Goal: Information Seeking & Learning: Learn about a topic

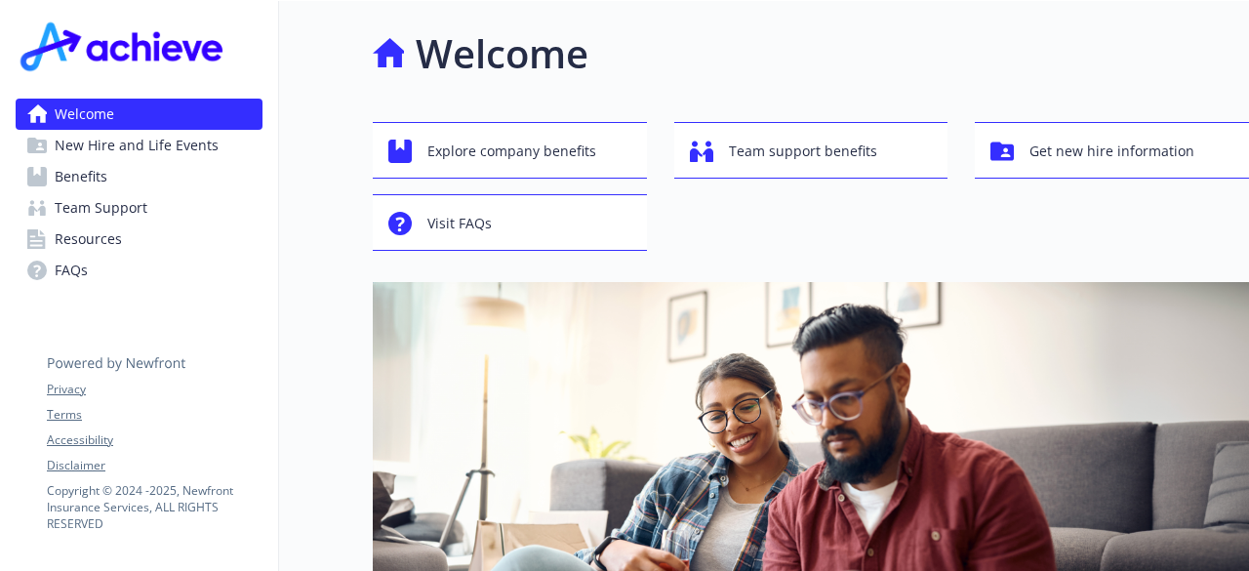
click at [180, 145] on span "New Hire and Life Events" at bounding box center [137, 145] width 164 height 31
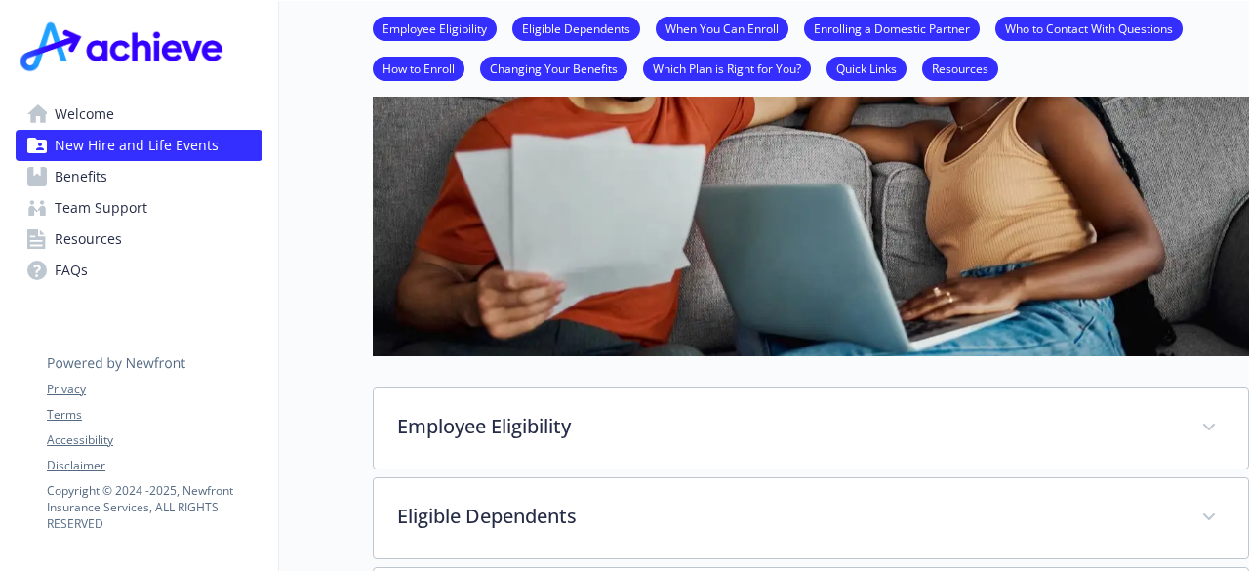
scroll to position [327, 0]
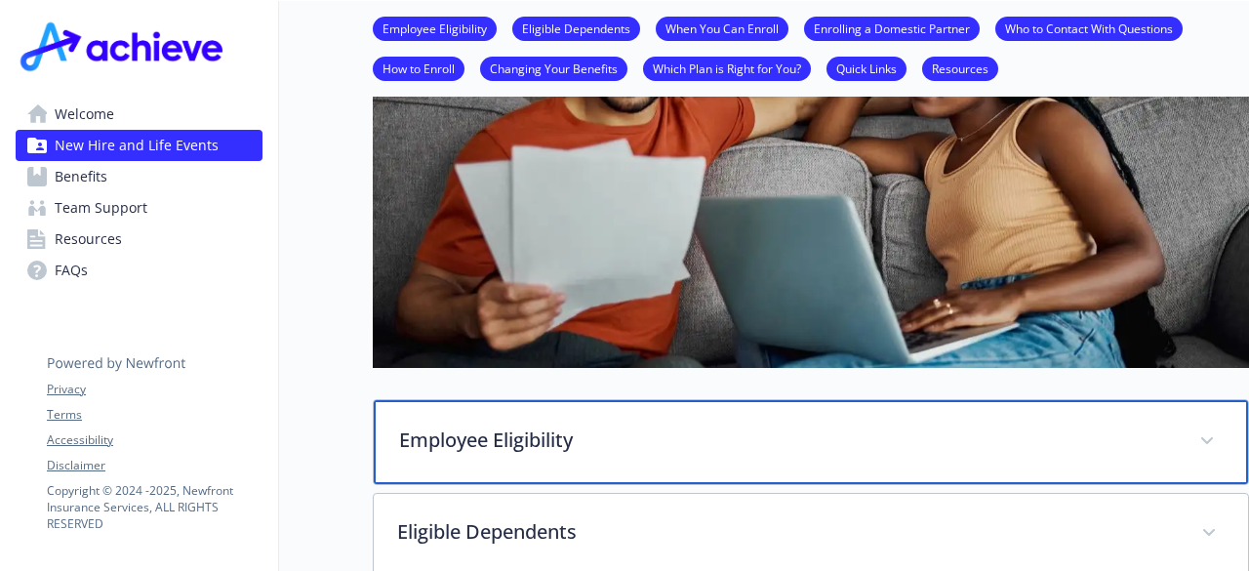
click at [449, 427] on p "Employee Eligibility" at bounding box center [787, 439] width 777 height 29
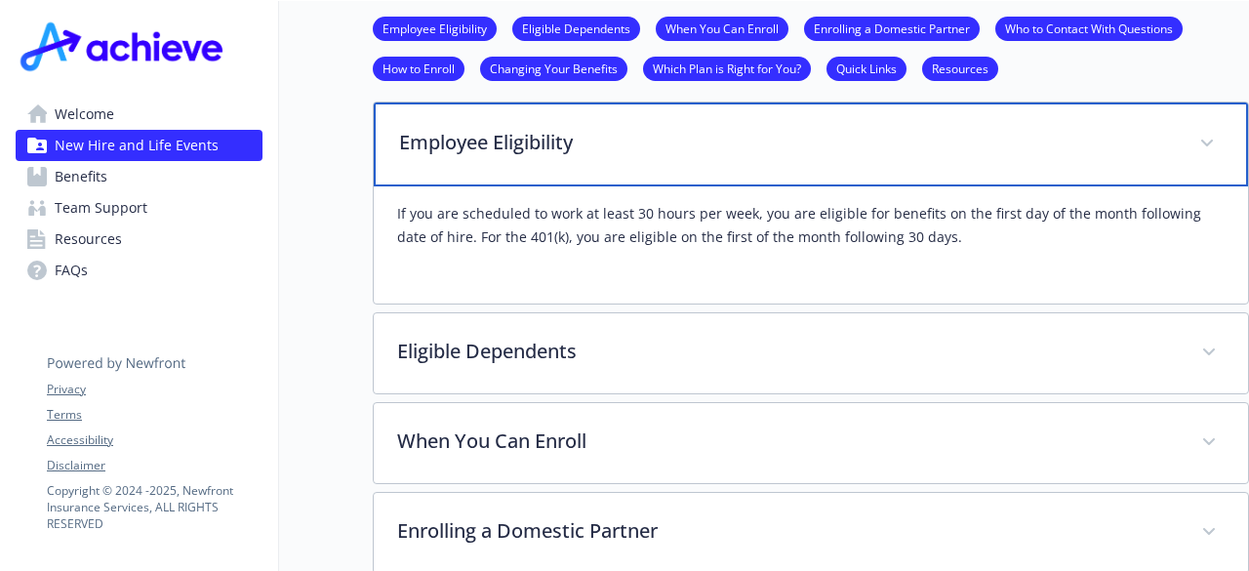
scroll to position [628, 0]
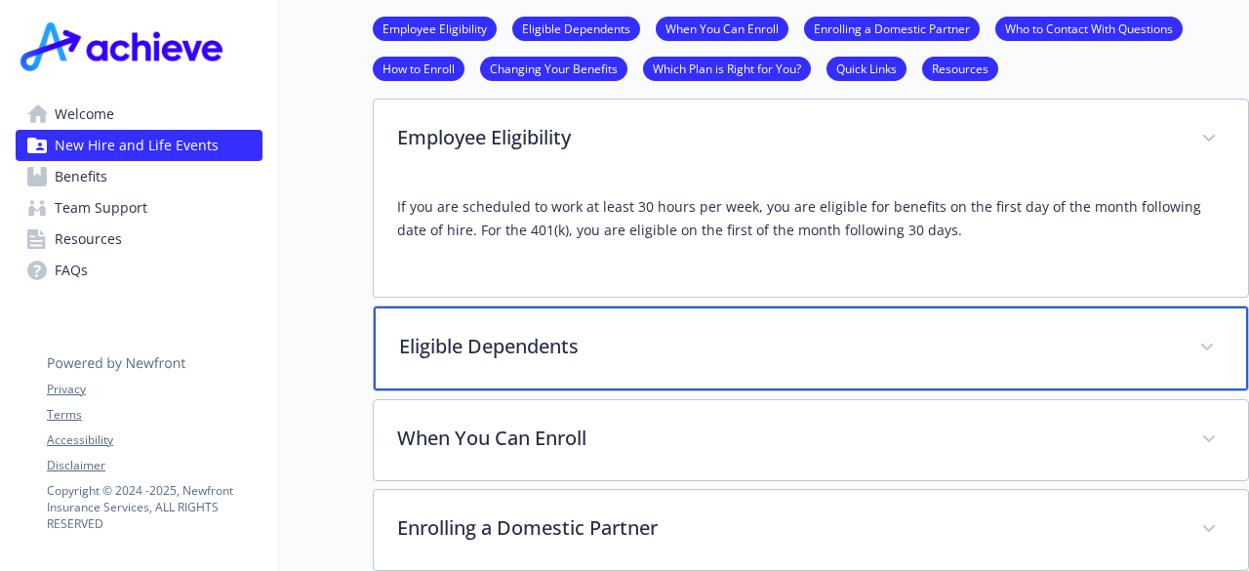
click at [478, 367] on div "Eligible Dependents" at bounding box center [811, 348] width 874 height 84
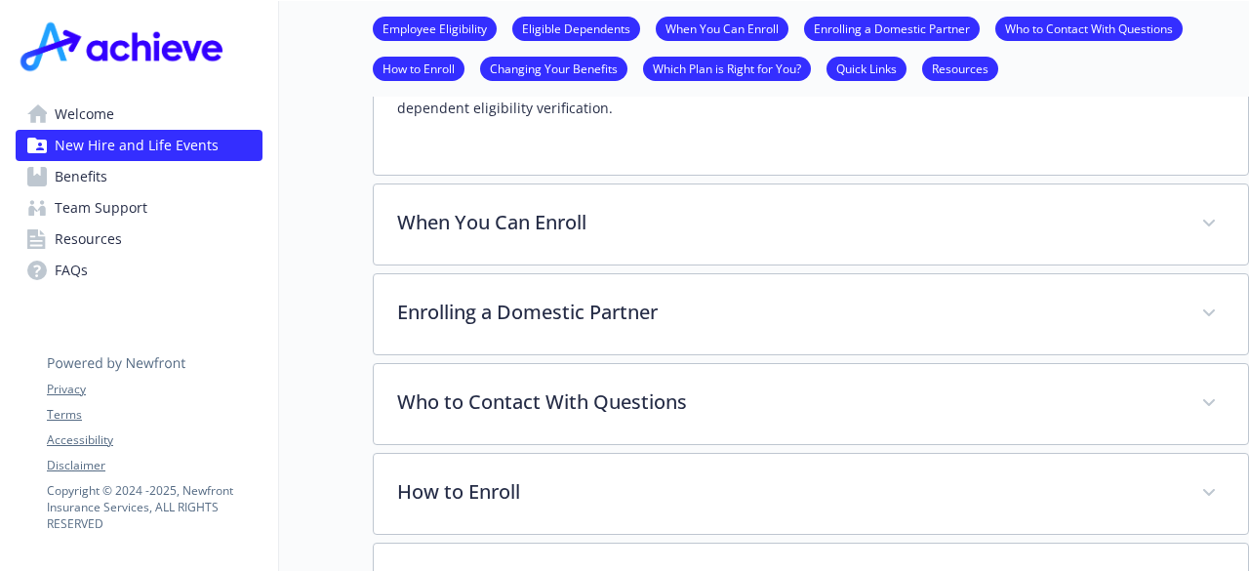
scroll to position [995, 0]
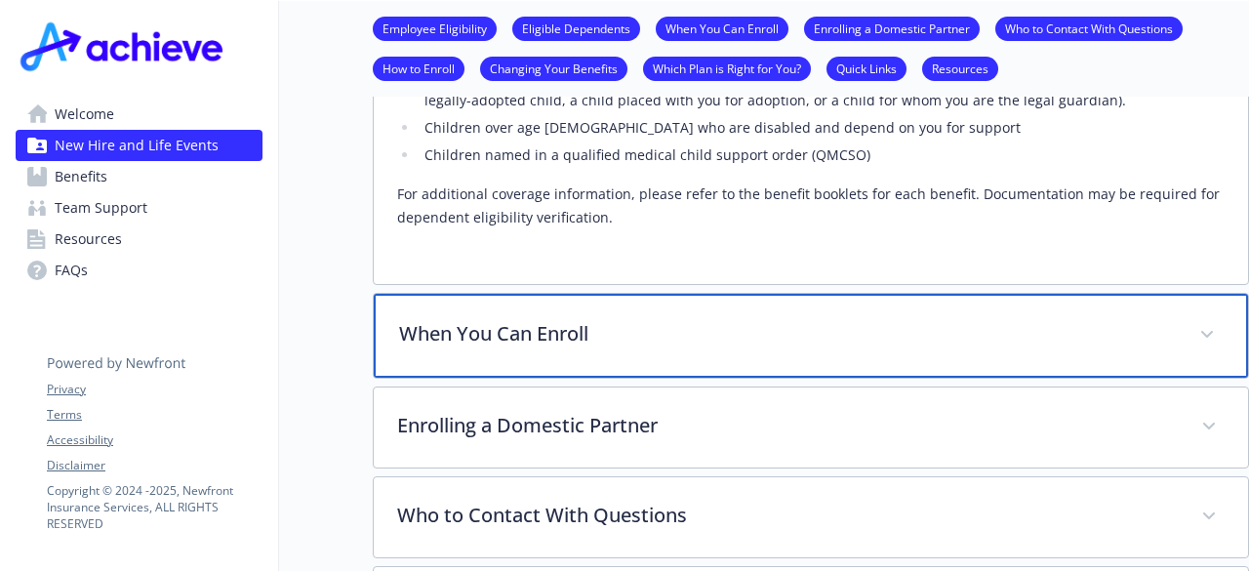
click at [591, 360] on div "When You Can Enroll" at bounding box center [811, 336] width 874 height 84
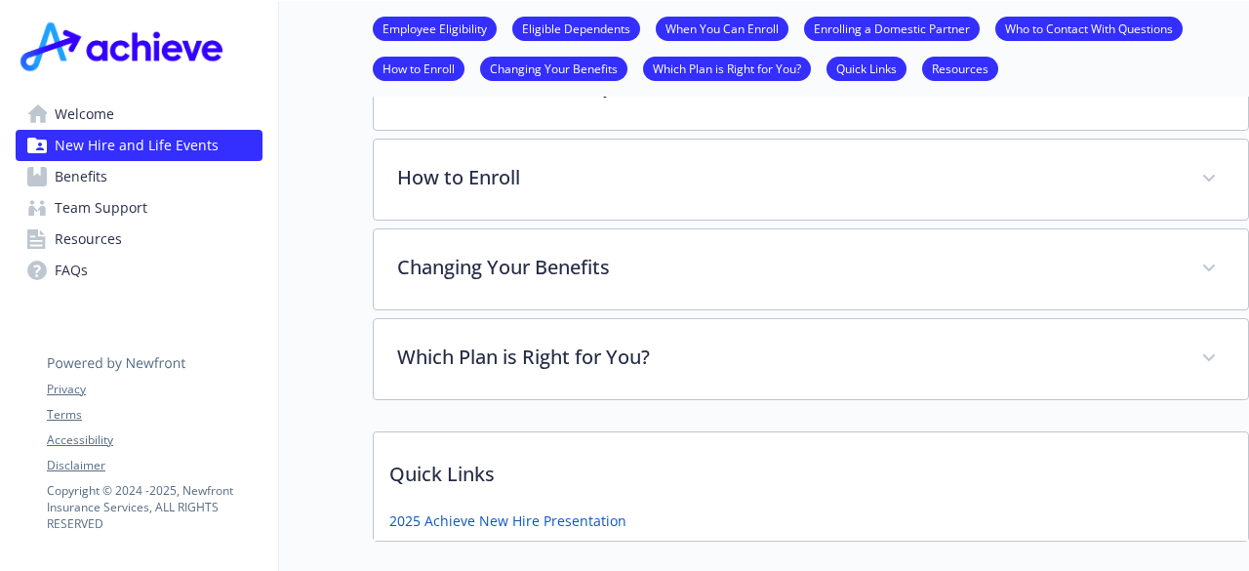
scroll to position [1620, 0]
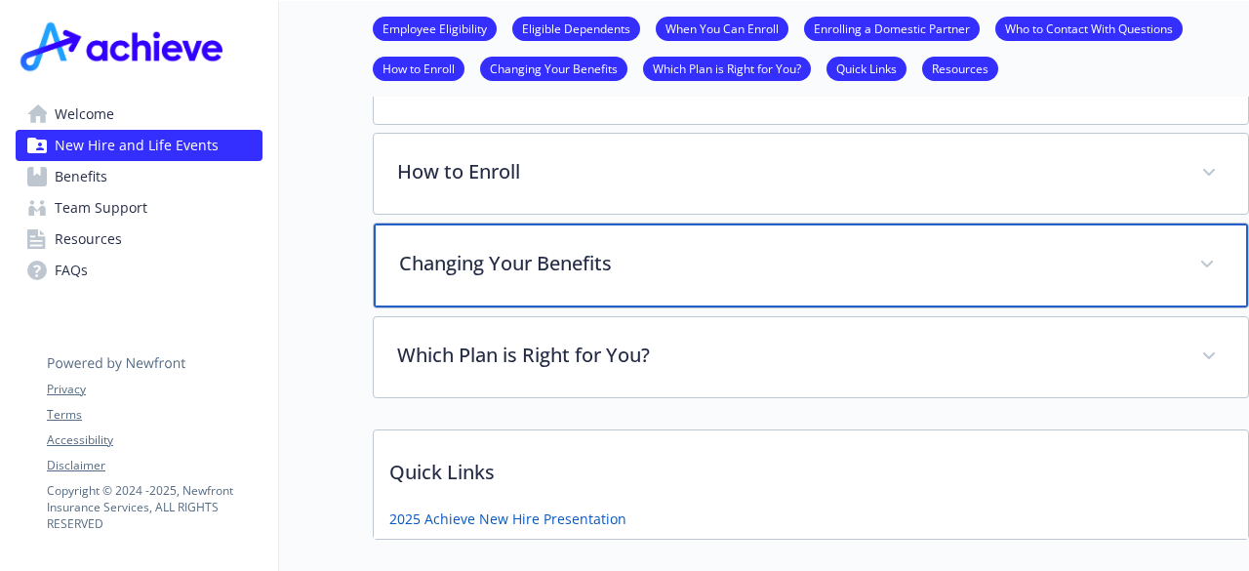
click at [650, 280] on div "Changing Your Benefits" at bounding box center [811, 265] width 874 height 84
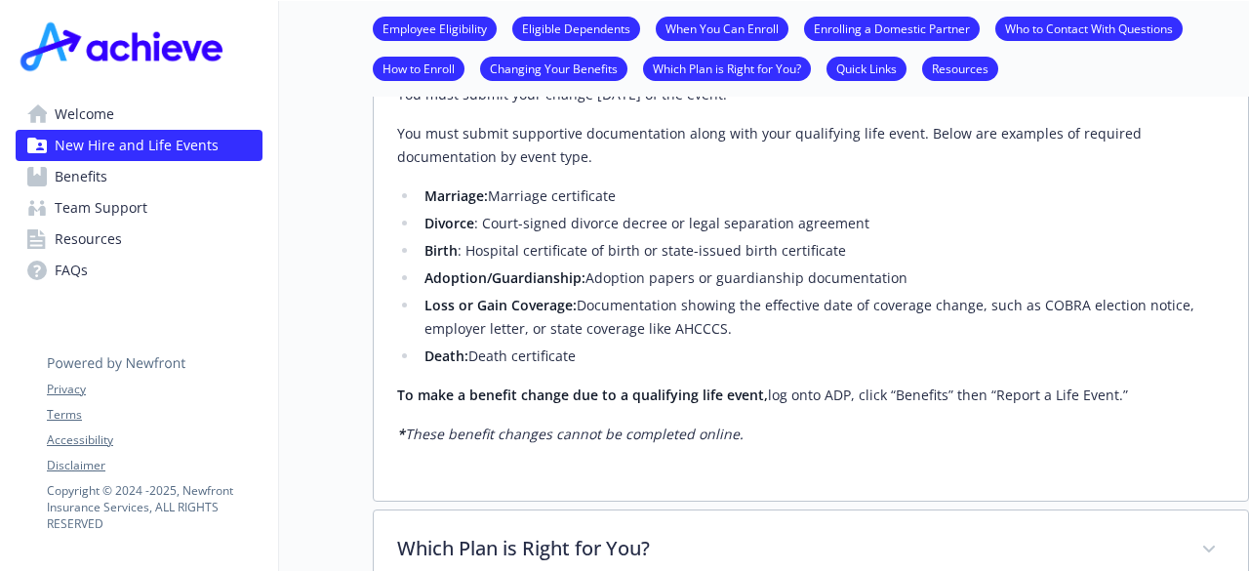
scroll to position [2161, 1]
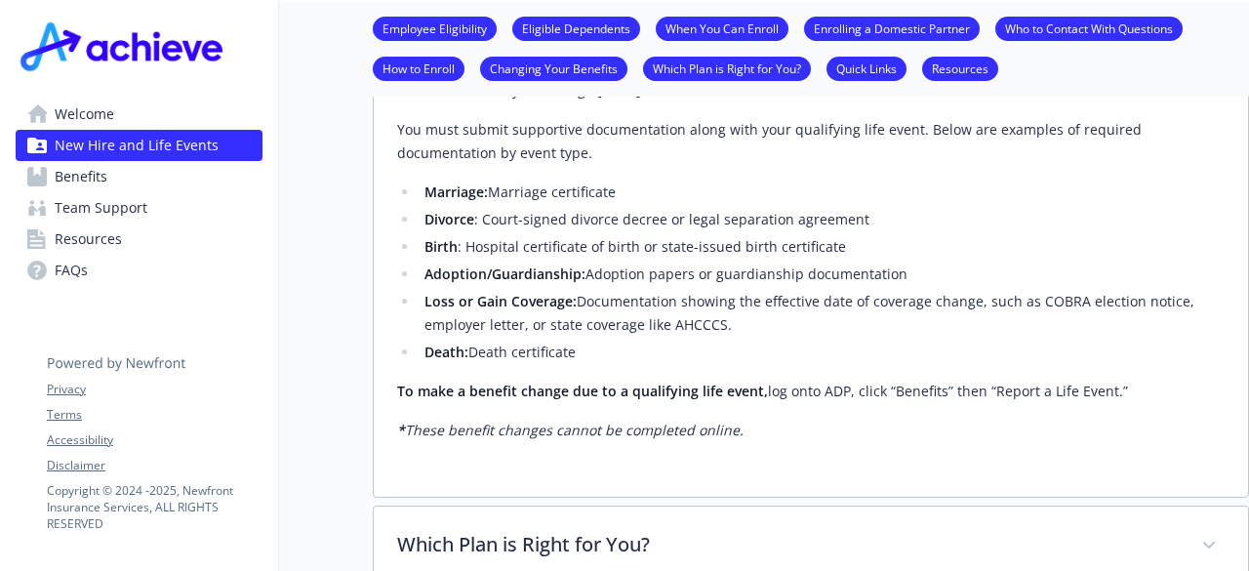
click at [917, 25] on link "Enrolling a Domestic Partner" at bounding box center [892, 28] width 176 height 19
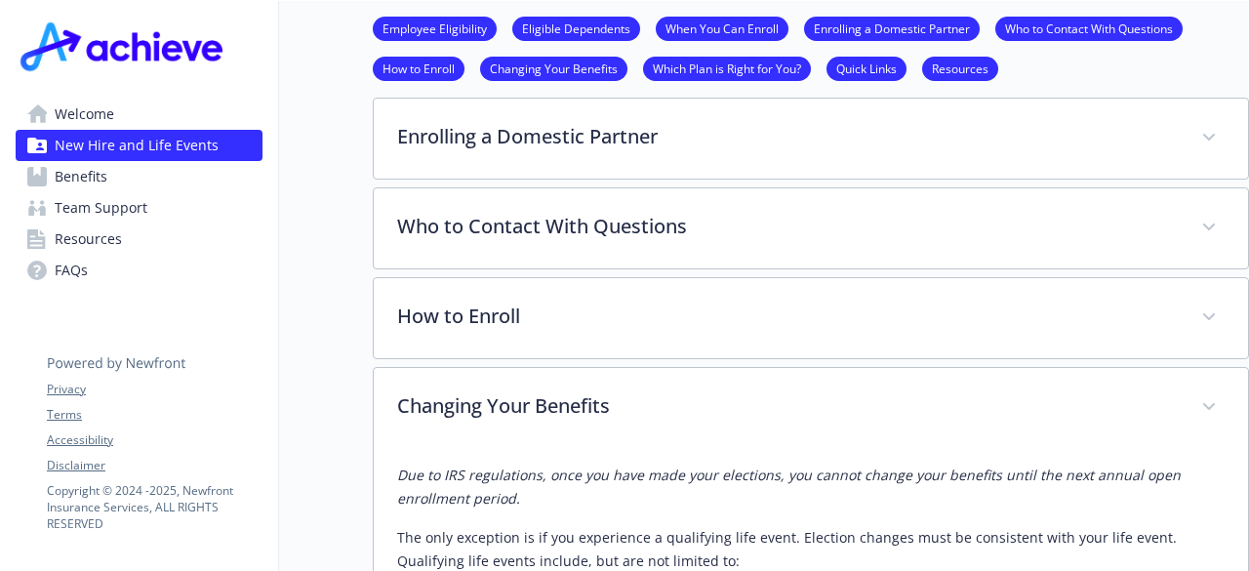
scroll to position [1471, 15]
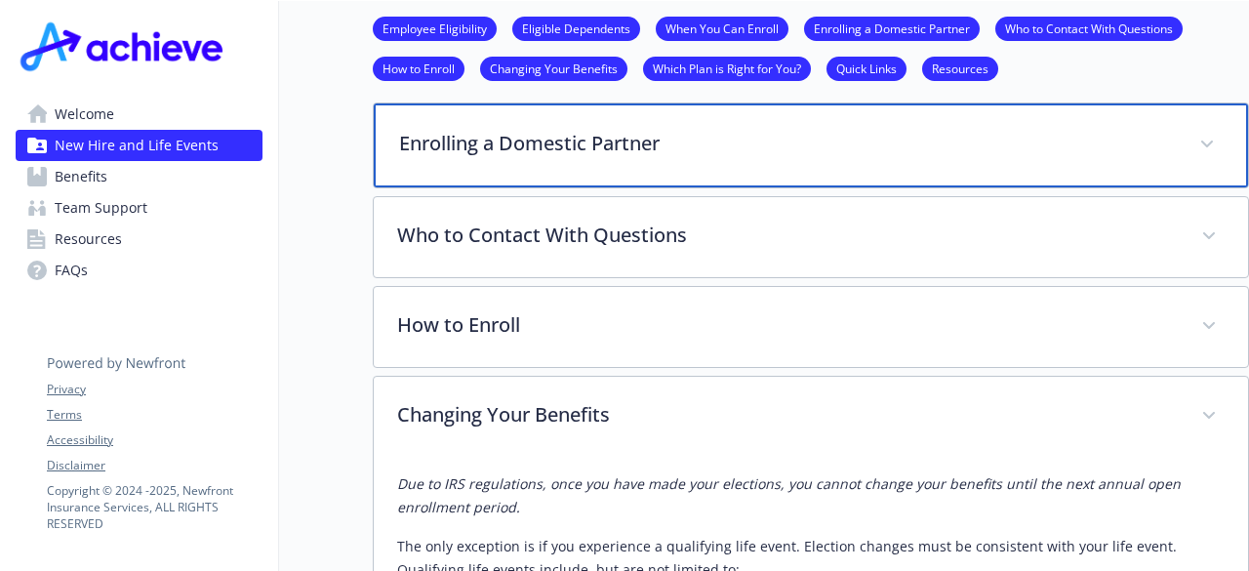
click at [945, 116] on div "Enrolling a Domestic Partner" at bounding box center [811, 145] width 874 height 84
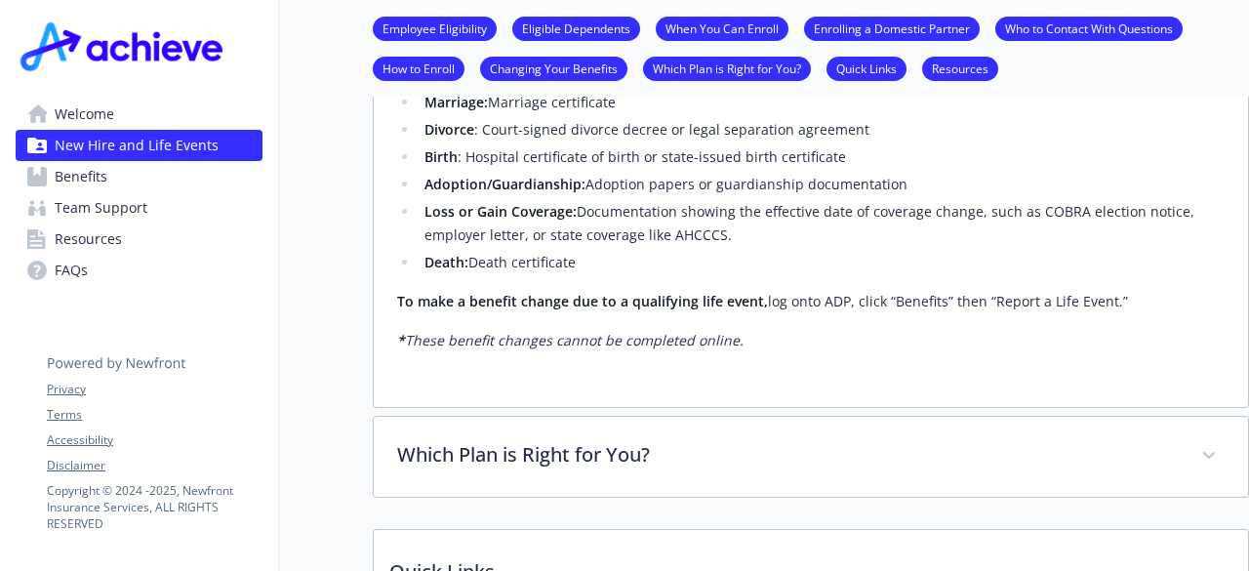
scroll to position [2420, 0]
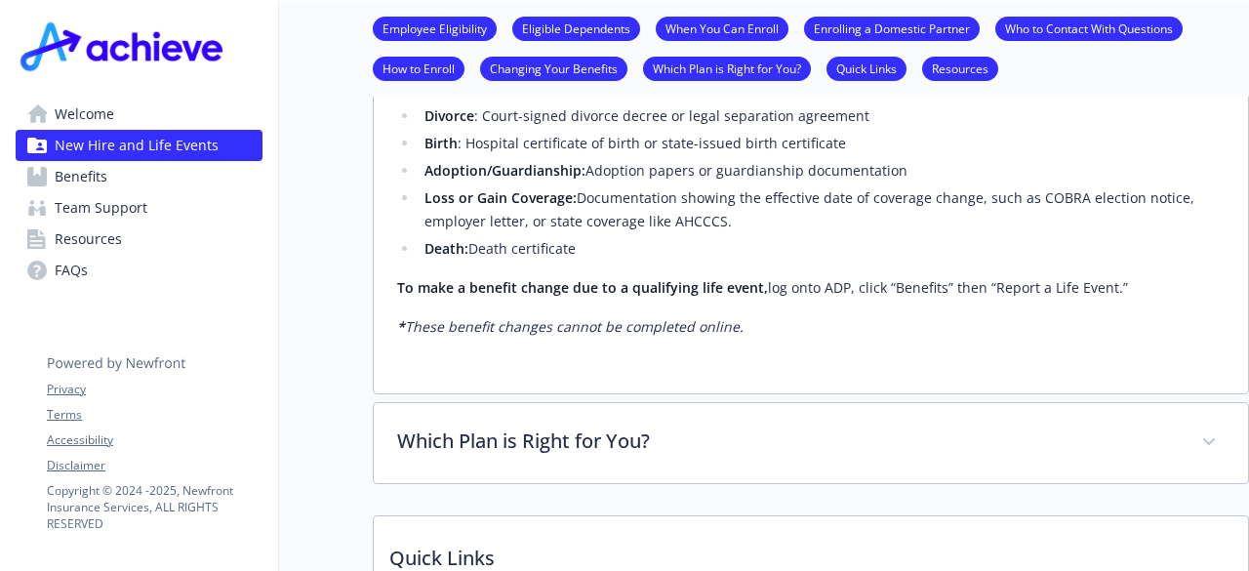
click at [121, 171] on link "Benefits" at bounding box center [139, 176] width 247 height 31
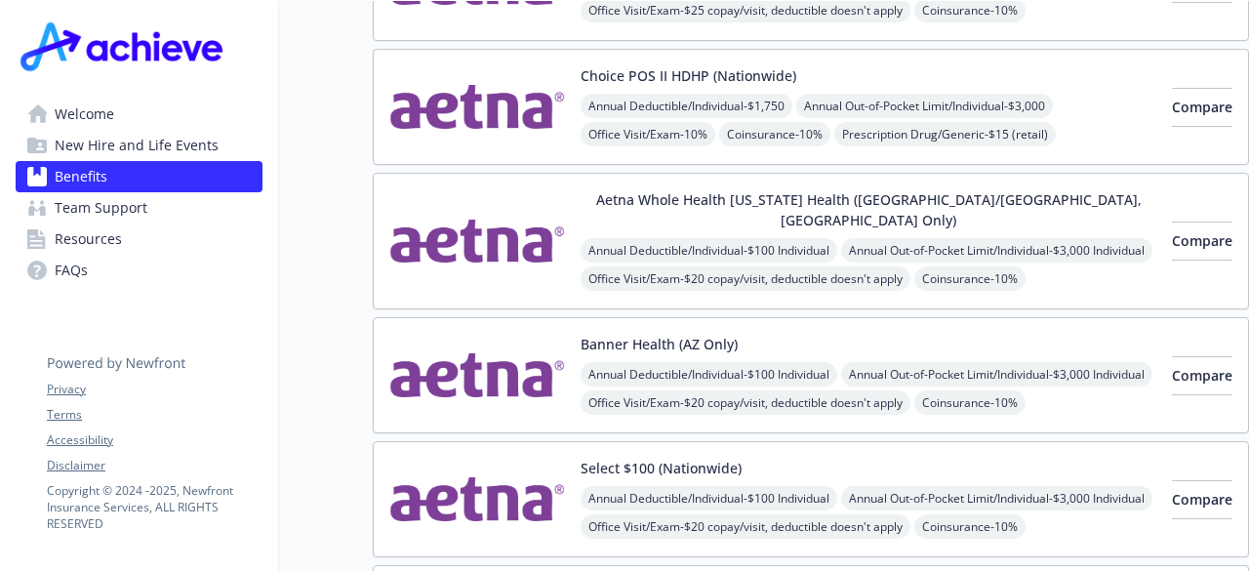
scroll to position [0, 10]
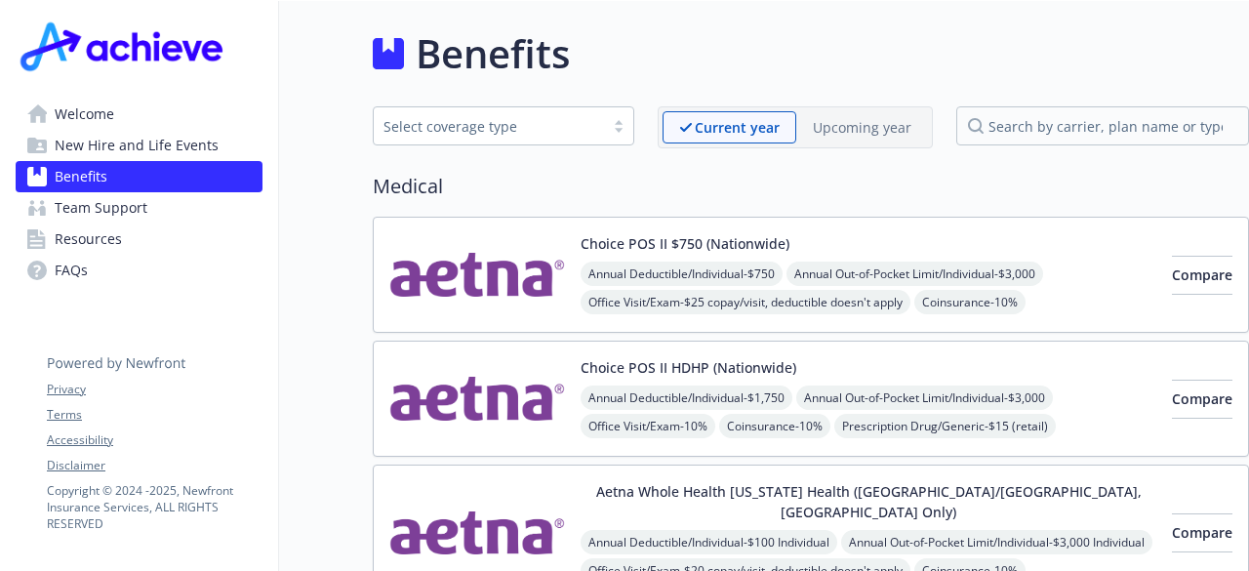
click at [699, 124] on p "Current year" at bounding box center [737, 127] width 85 height 20
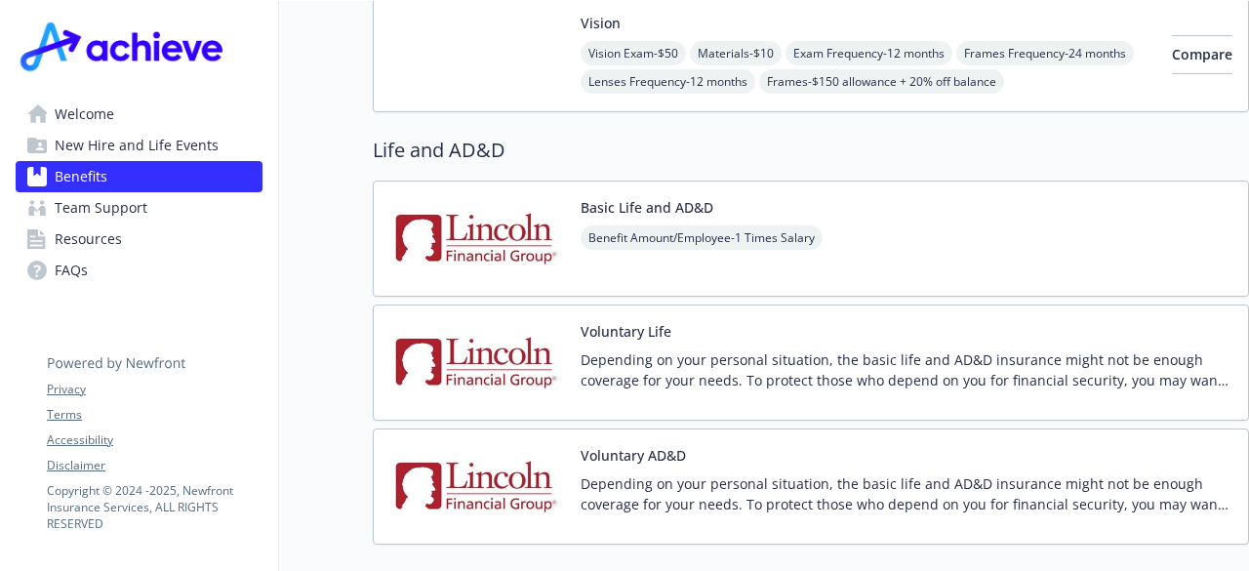
scroll to position [1370, 15]
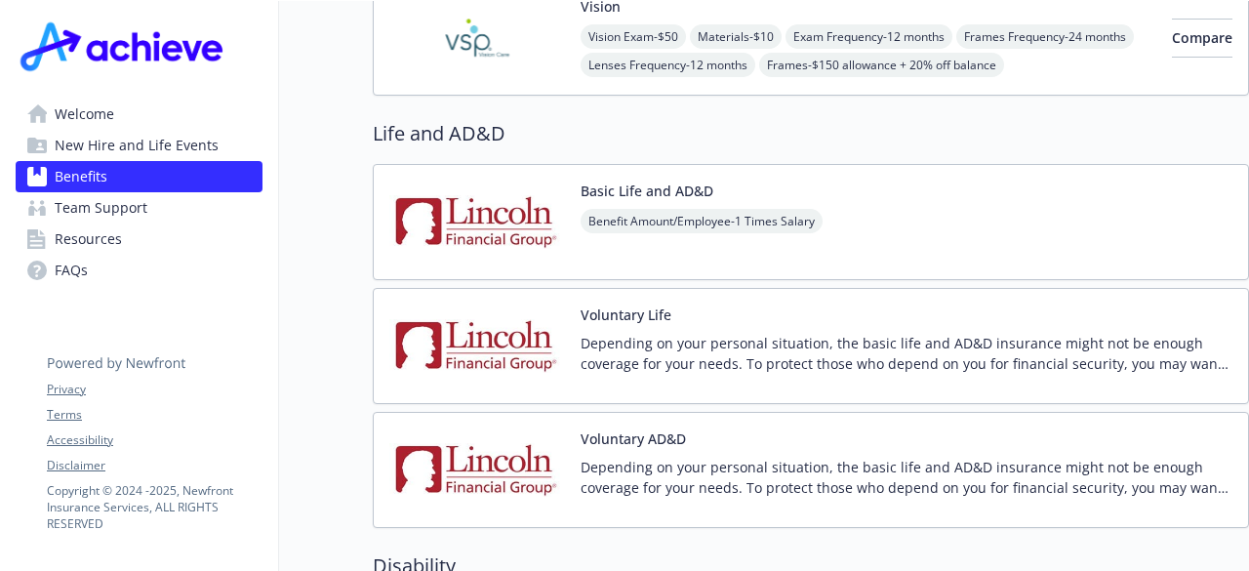
click at [559, 304] on div "Voluntary Life Depending on your personal situation, the basic life and AD&D in…" at bounding box center [810, 345] width 843 height 83
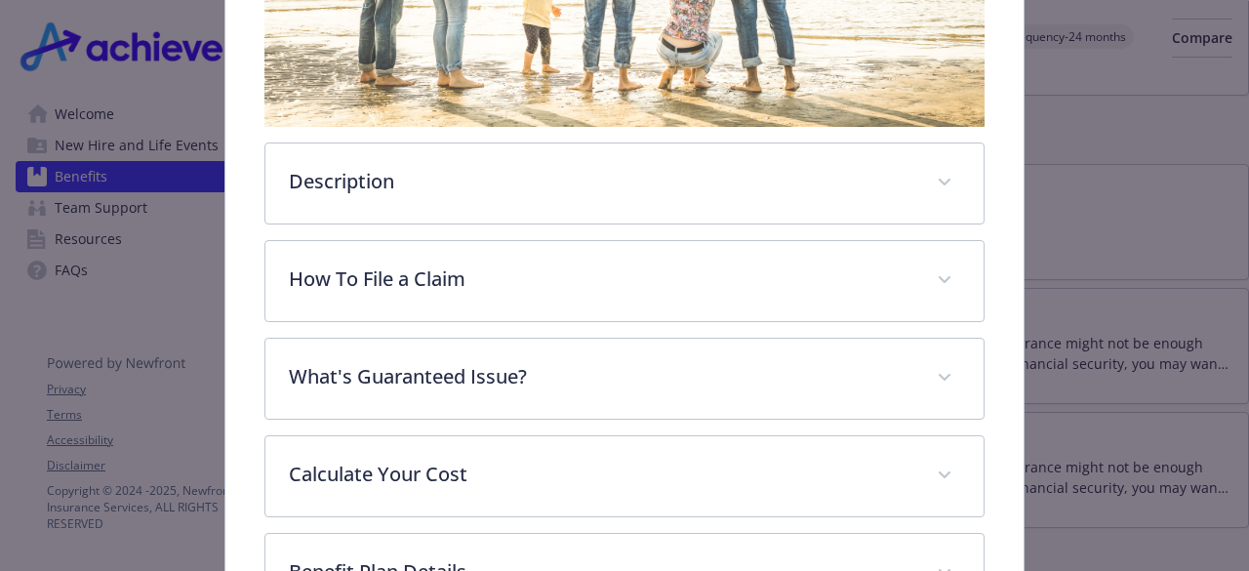
scroll to position [427, 0]
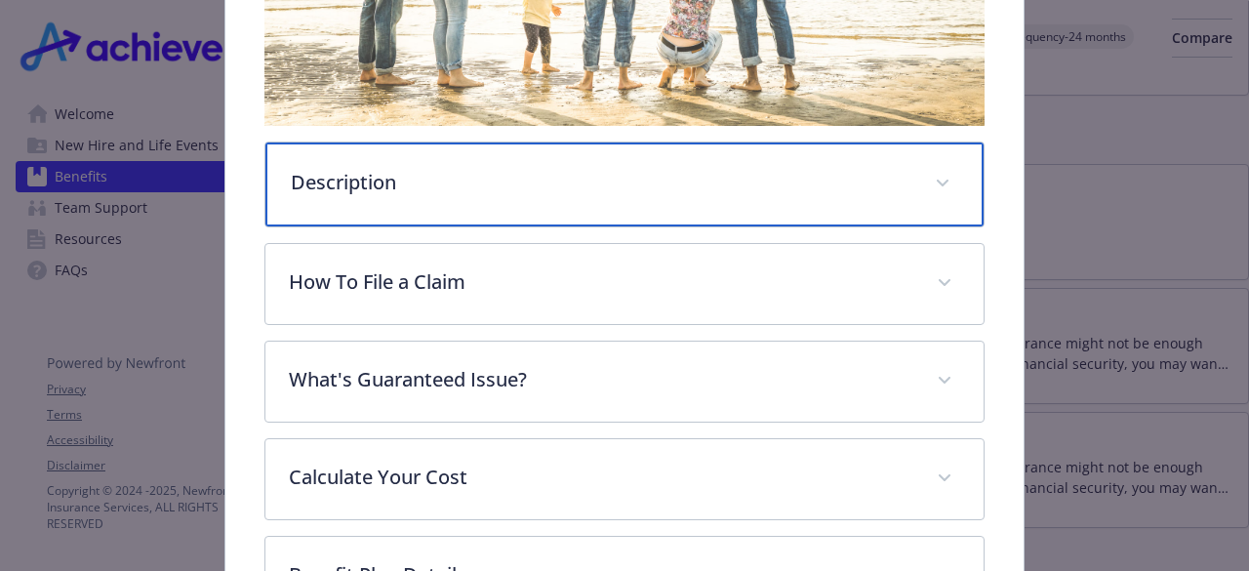
click at [659, 193] on div "Description" at bounding box center [623, 184] width 717 height 84
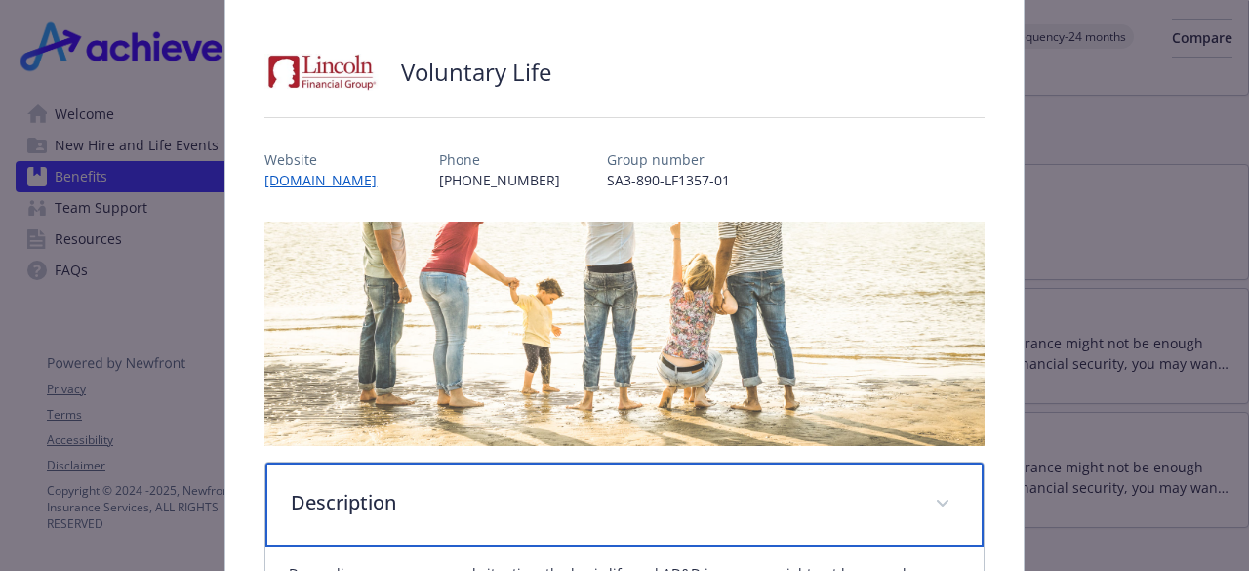
scroll to position [107, 0]
drag, startPoint x: 605, startPoint y: 488, endPoint x: 592, endPoint y: 497, distance: 15.4
click at [592, 497] on p "Description" at bounding box center [601, 502] width 620 height 29
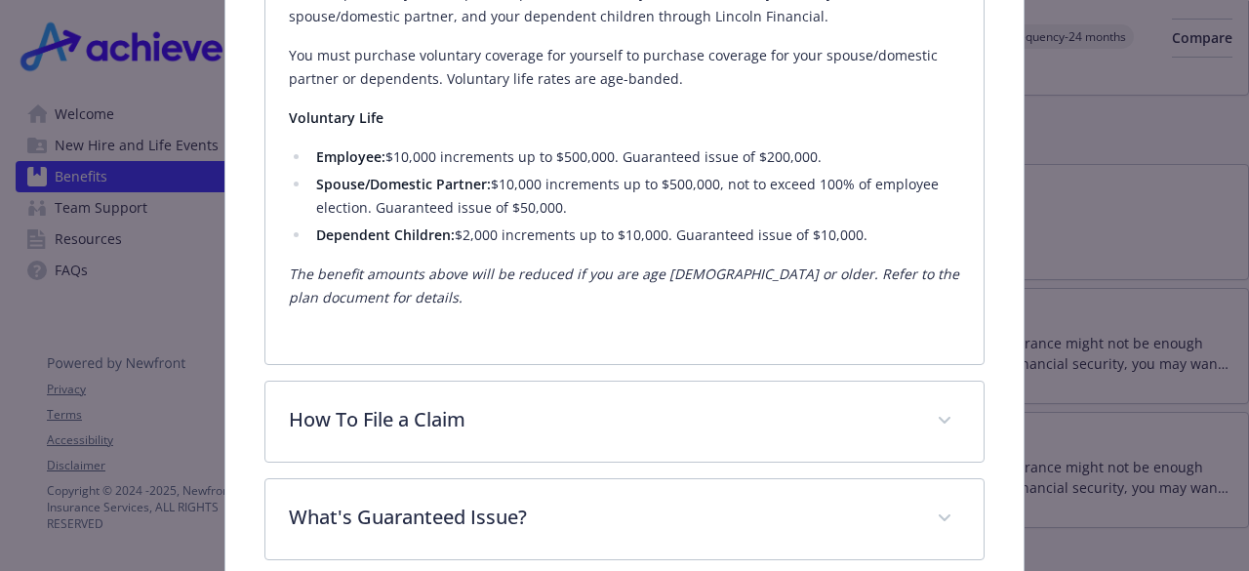
scroll to position [0, 0]
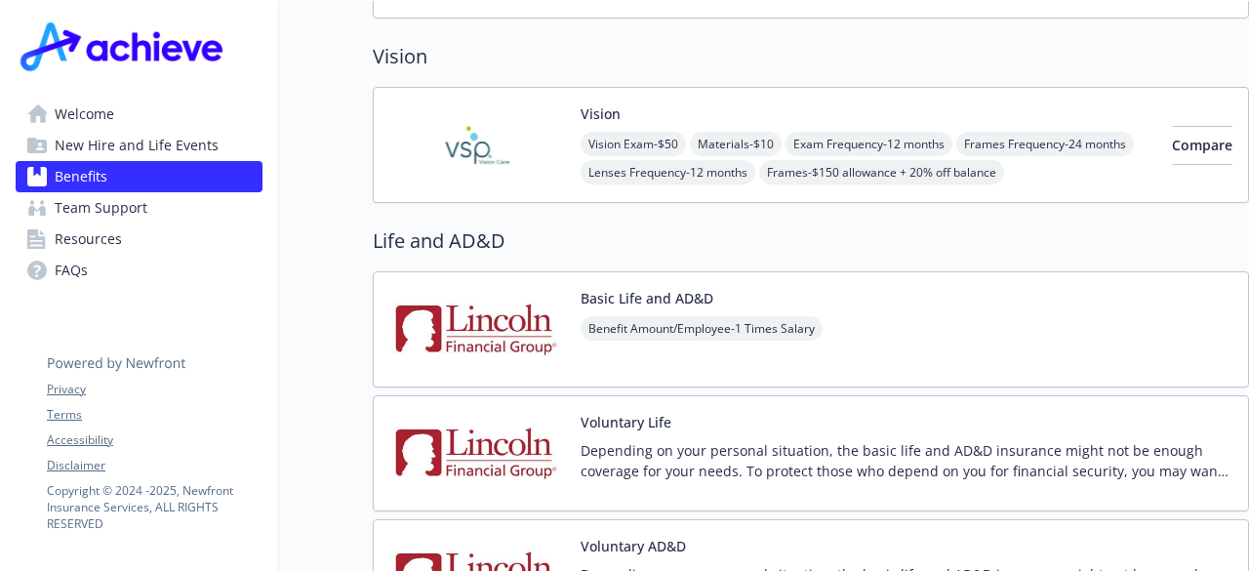
click at [903, 299] on div "Basic Life and AD&D Benefit Amount/Employee - 1 Times Salary" at bounding box center [811, 329] width 876 height 116
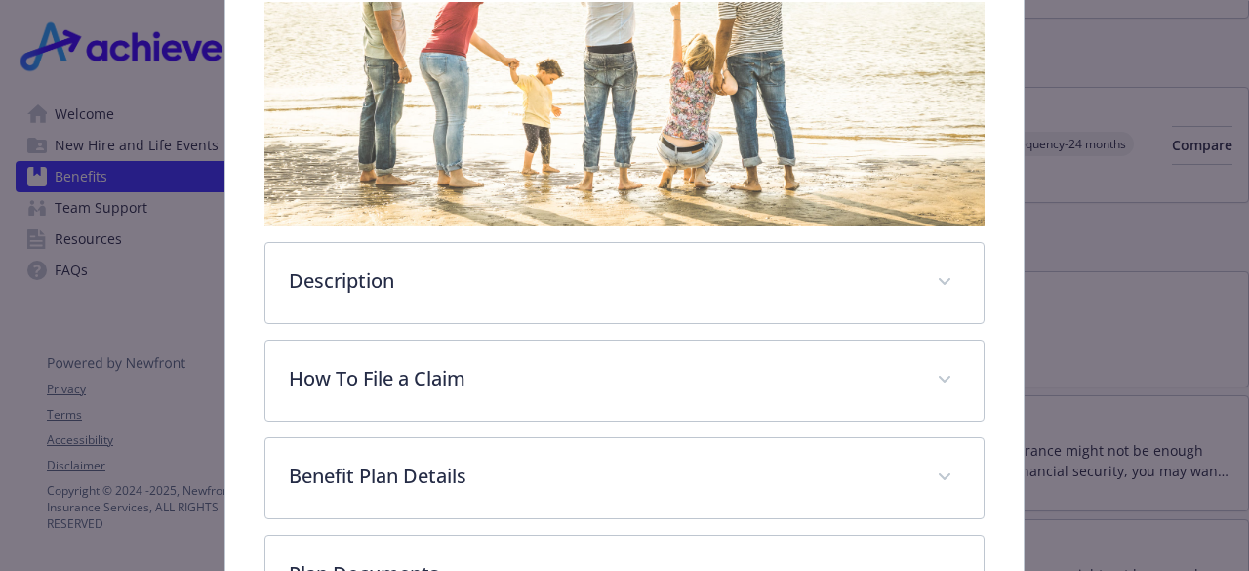
scroll to position [336, 0]
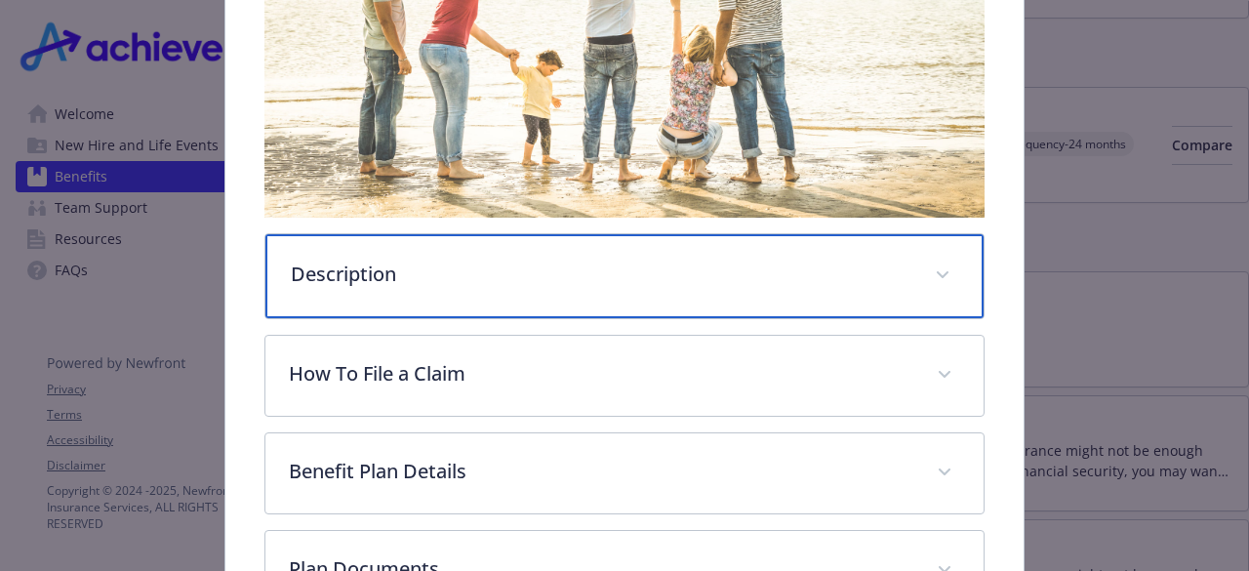
click at [520, 273] on p "Description" at bounding box center [601, 274] width 620 height 29
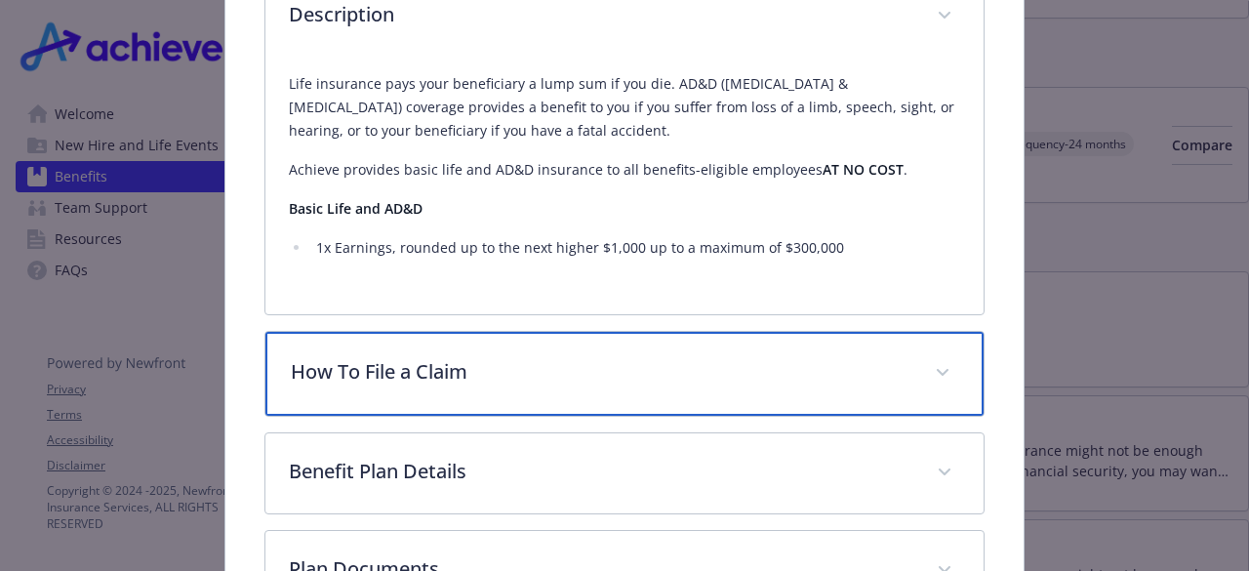
scroll to position [591, 0]
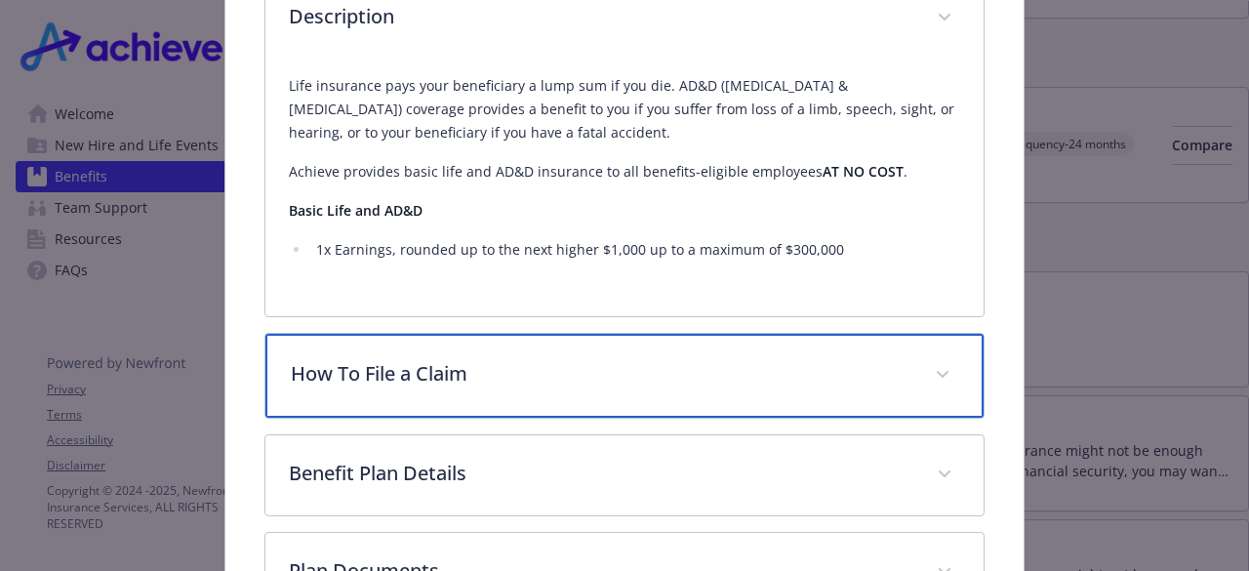
drag, startPoint x: 891, startPoint y: 337, endPoint x: 841, endPoint y: 370, distance: 59.8
click at [841, 370] on p "How To File a Claim" at bounding box center [601, 373] width 620 height 29
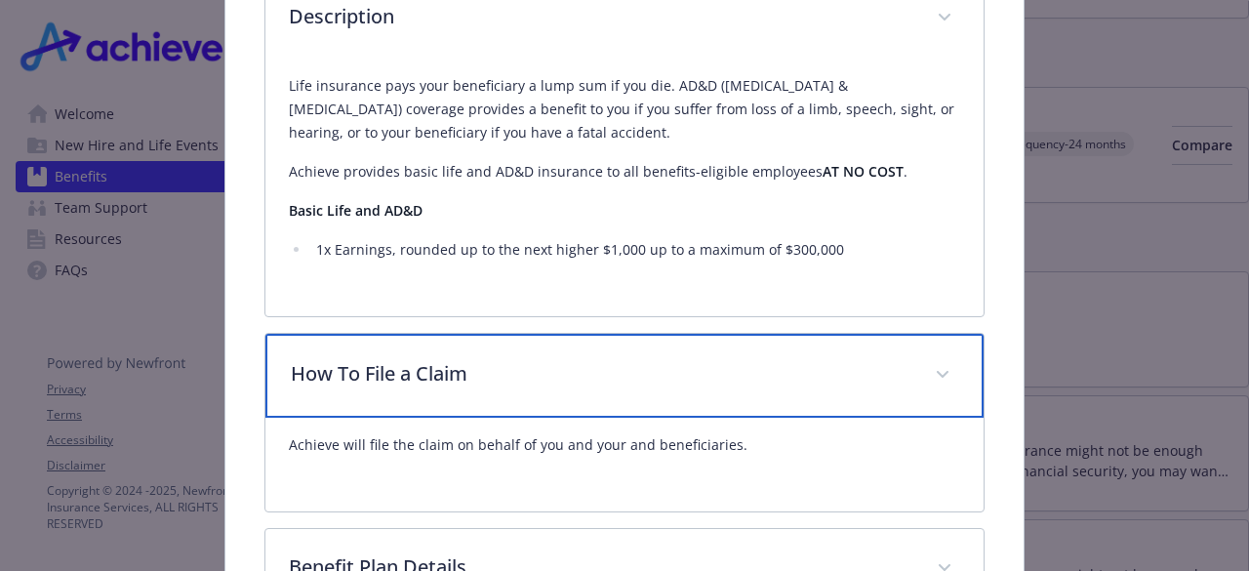
click at [649, 359] on p "How To File a Claim" at bounding box center [601, 373] width 620 height 29
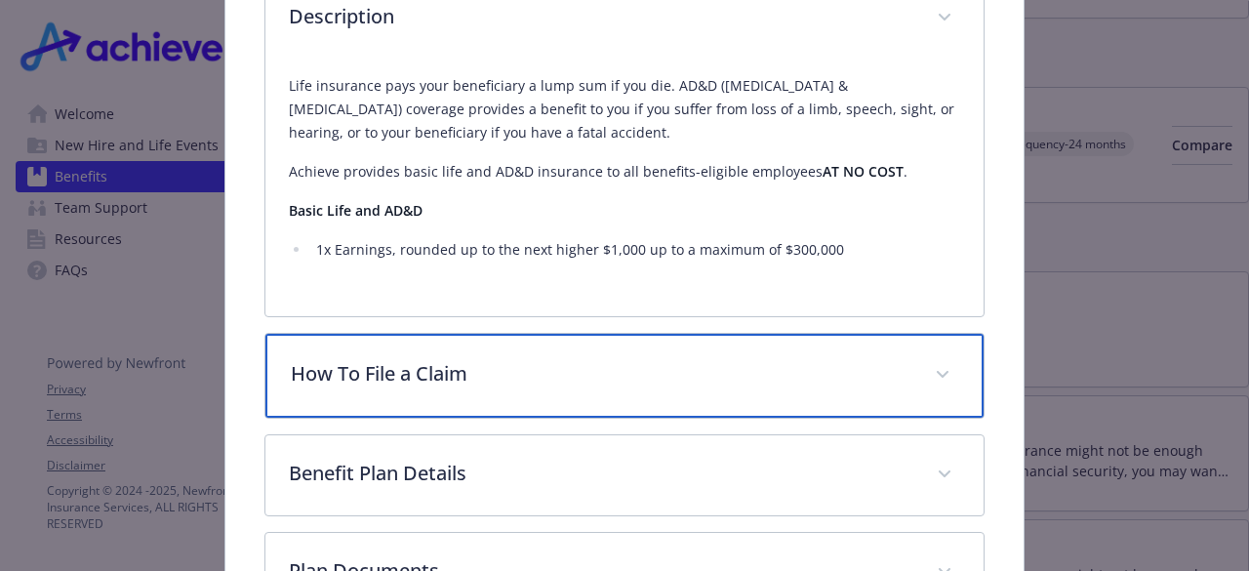
click at [649, 359] on p "How To File a Claim" at bounding box center [601, 373] width 620 height 29
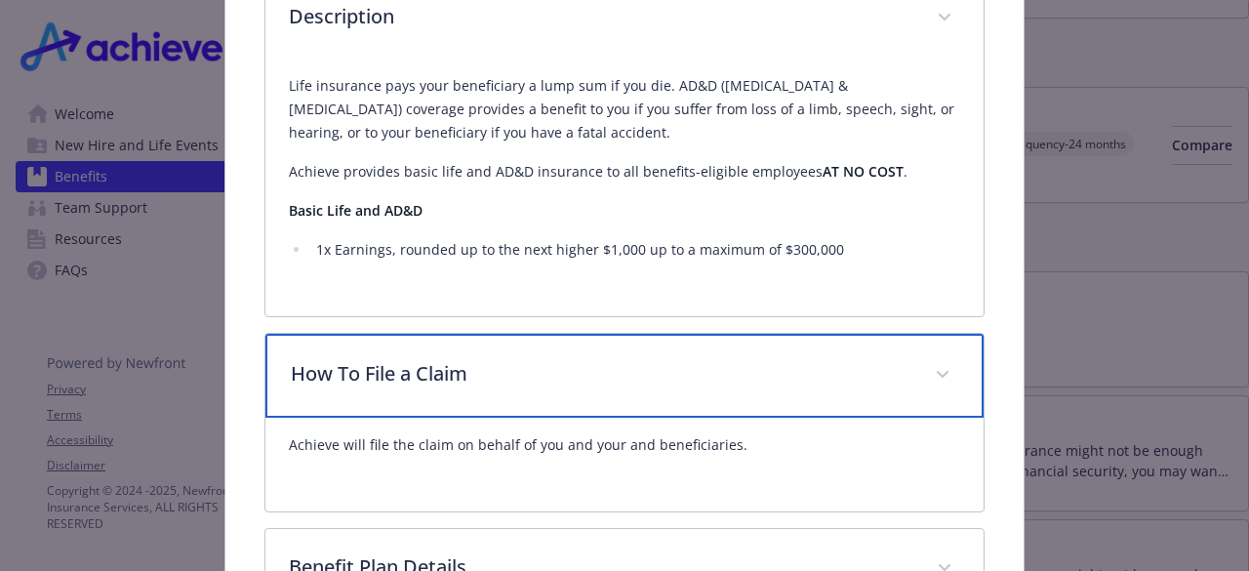
scroll to position [831, 0]
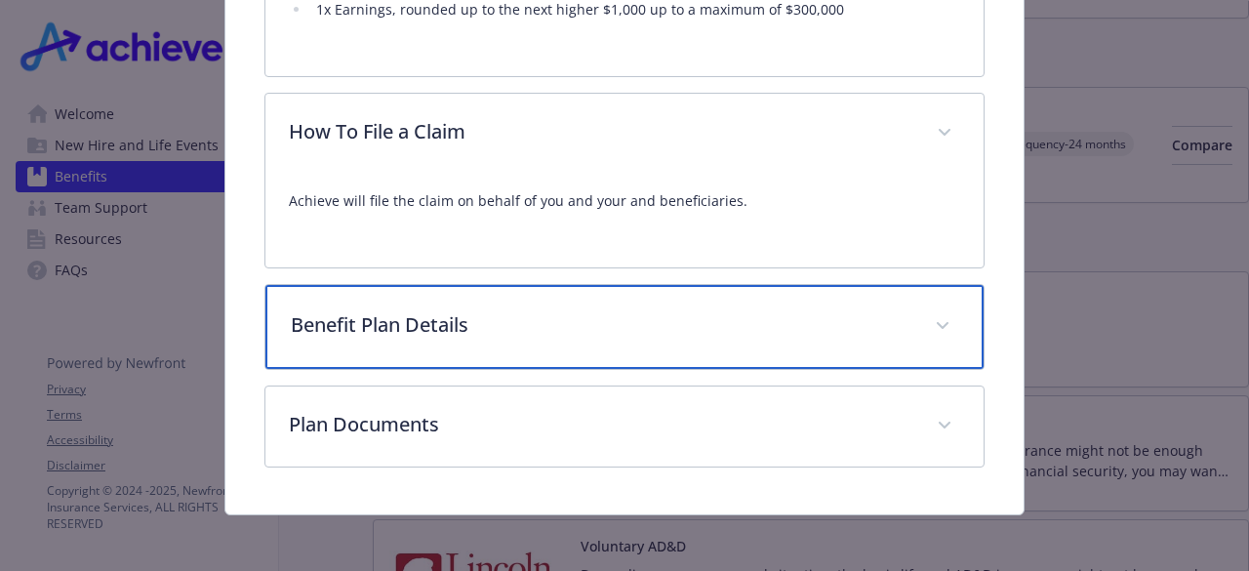
click at [589, 353] on div "Benefit Plan Details" at bounding box center [623, 327] width 717 height 84
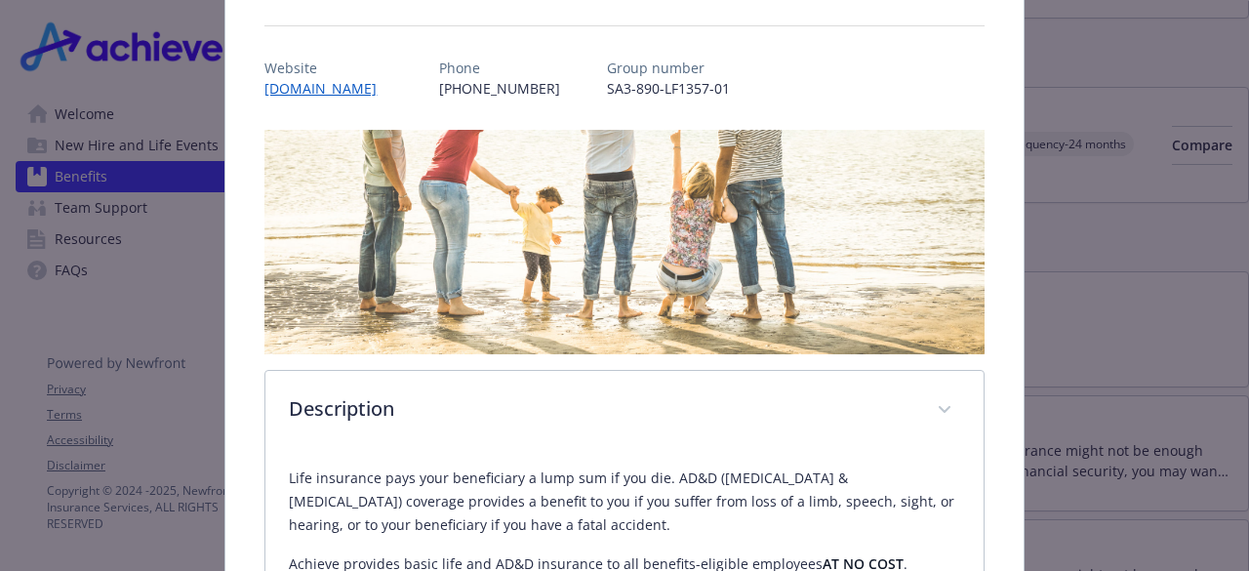
scroll to position [0, 0]
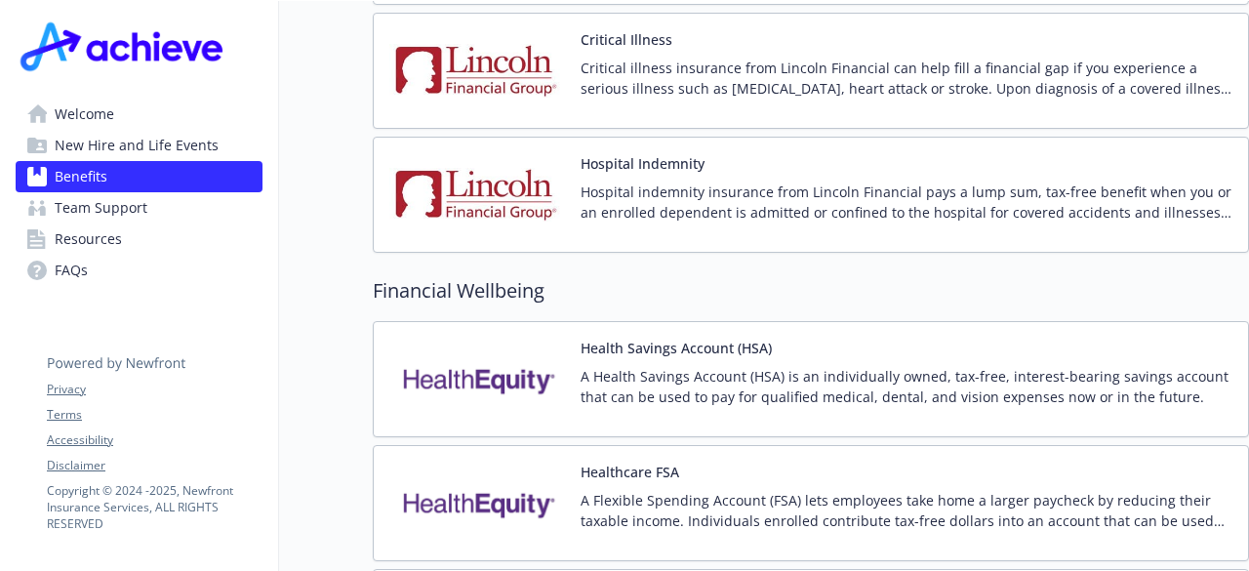
scroll to position [2339, 15]
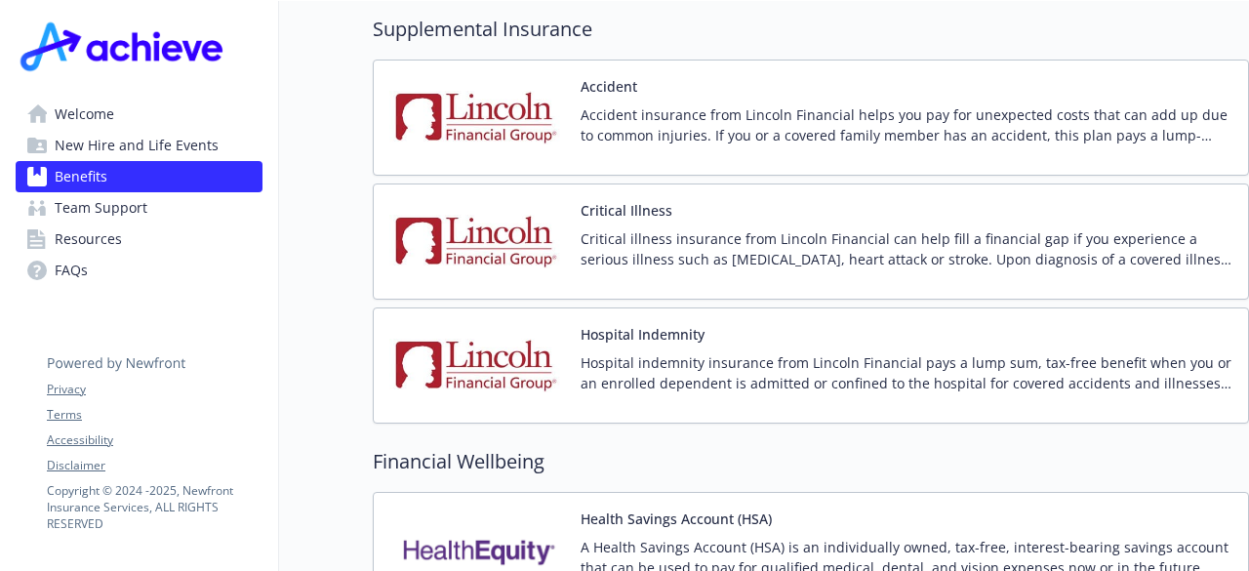
click at [745, 324] on div "Hospital [GEOGRAPHIC_DATA] indemnity insurance from Lincoln Financial pays a lu…" at bounding box center [907, 365] width 652 height 83
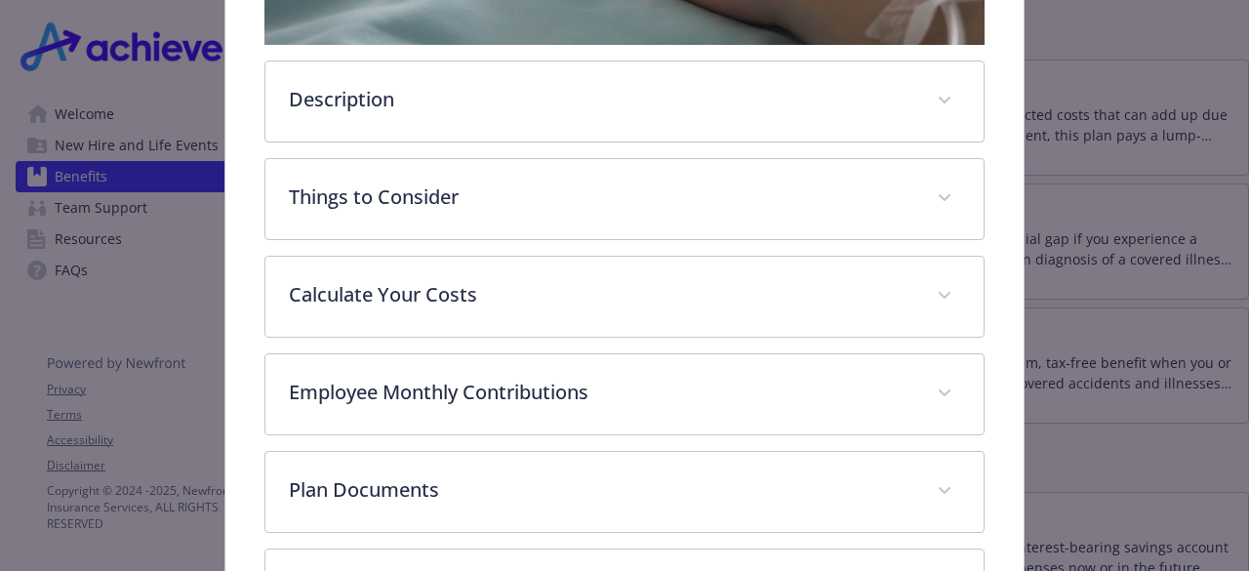
scroll to position [602, 0]
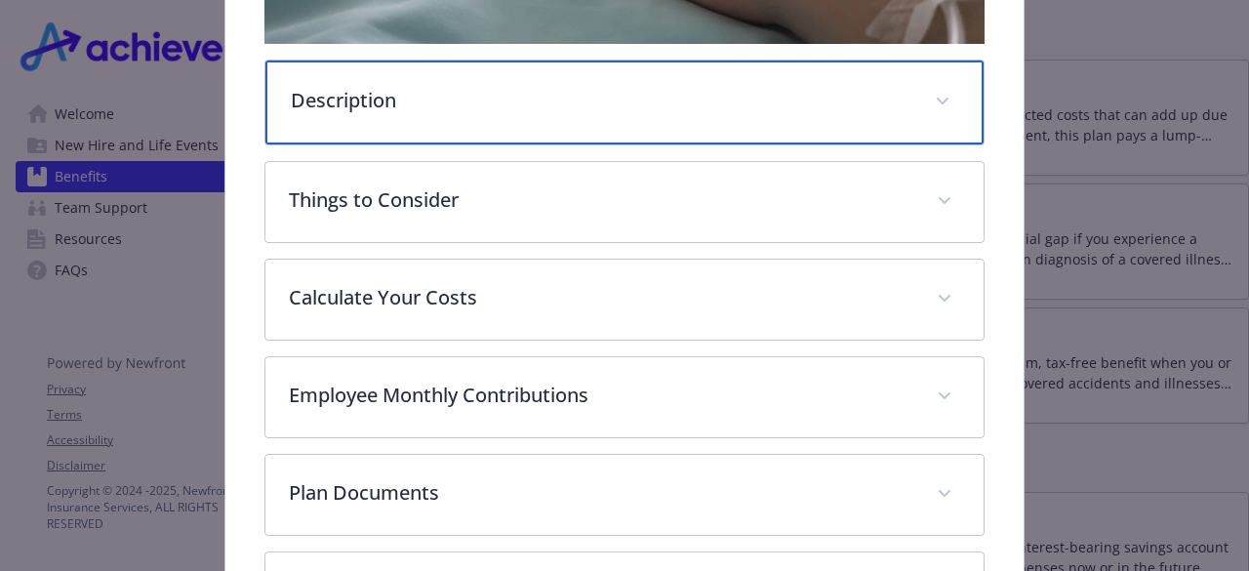
click at [808, 104] on p "Description" at bounding box center [601, 100] width 620 height 29
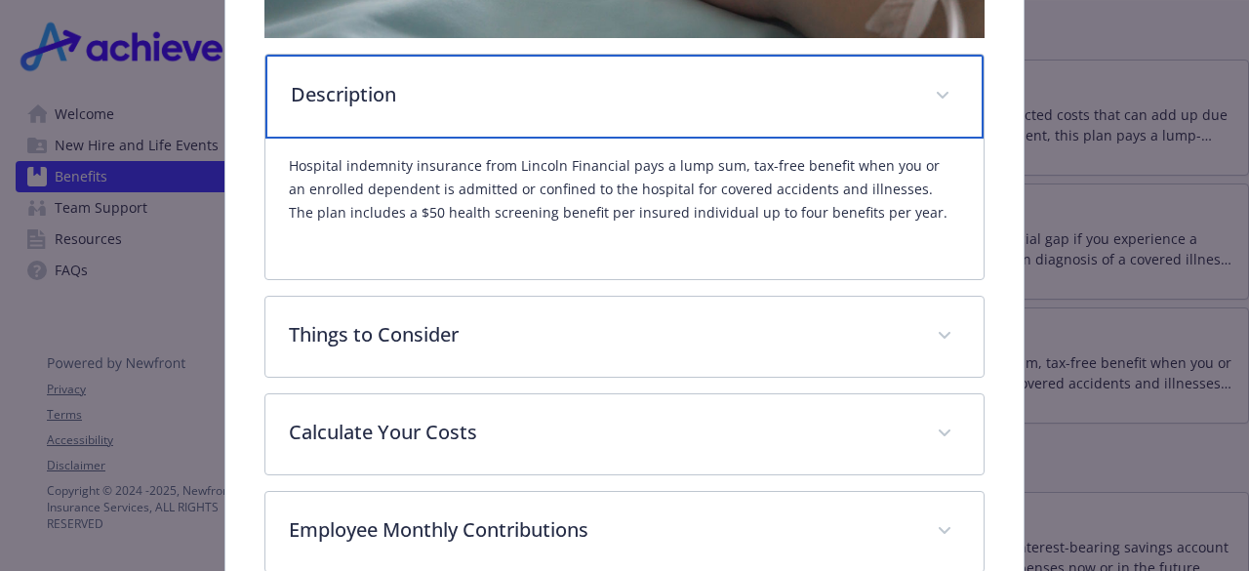
scroll to position [609, 0]
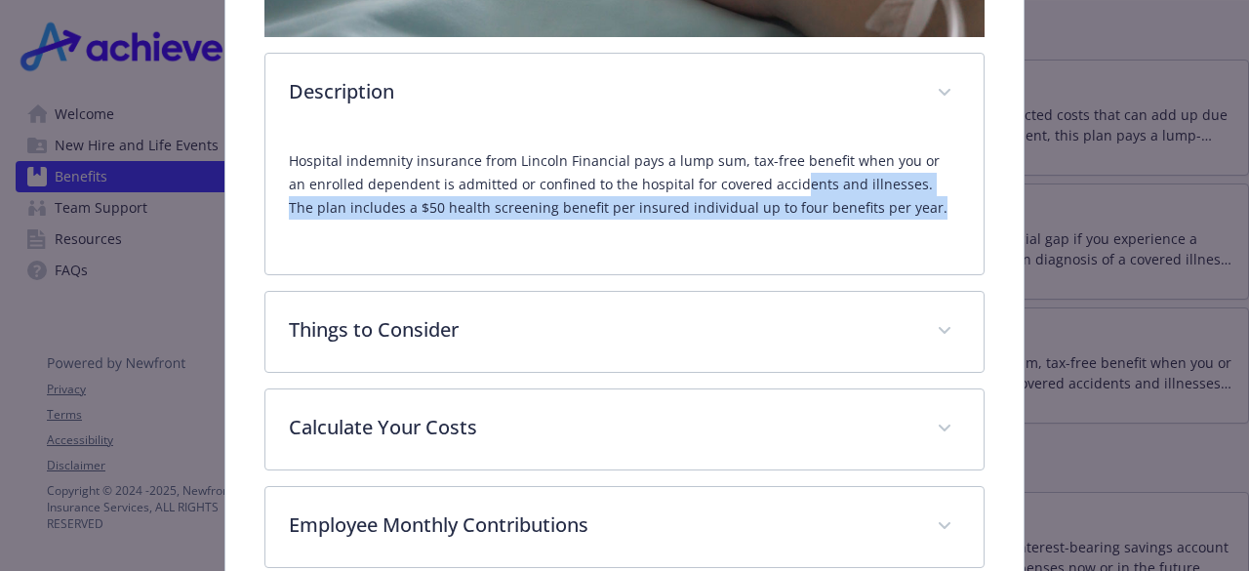
drag, startPoint x: 860, startPoint y: 207, endPoint x: 773, endPoint y: 172, distance: 93.7
click at [773, 172] on p "Hospital indemnity insurance from Lincoln Financial pays a lump sum, tax-free b…" at bounding box center [624, 184] width 670 height 70
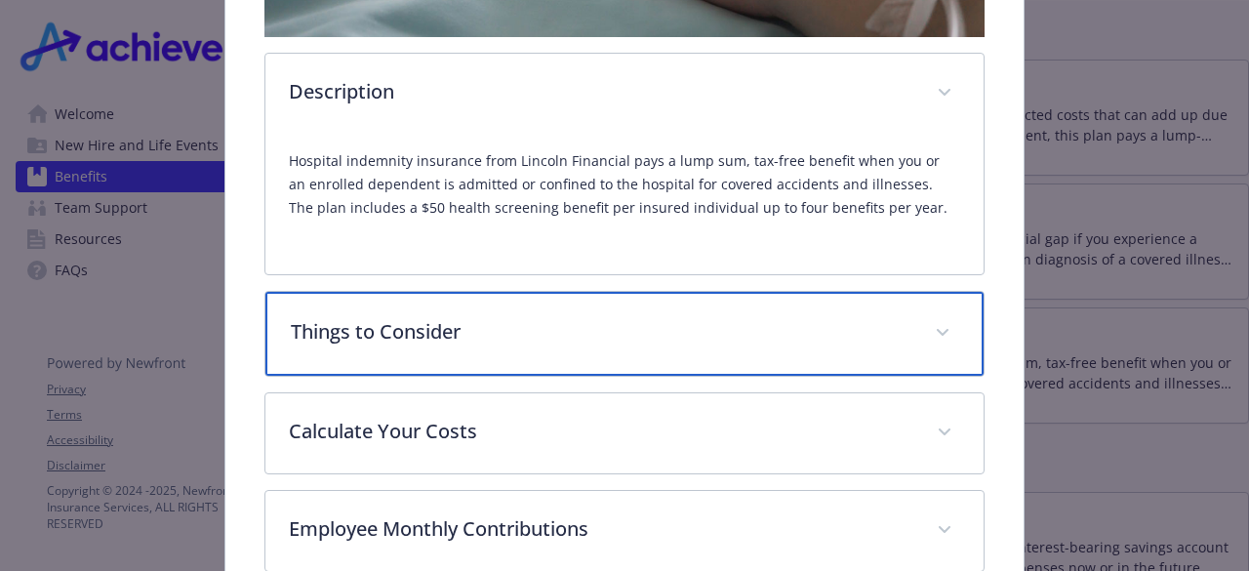
click at [764, 306] on div "Things to Consider" at bounding box center [623, 334] width 717 height 84
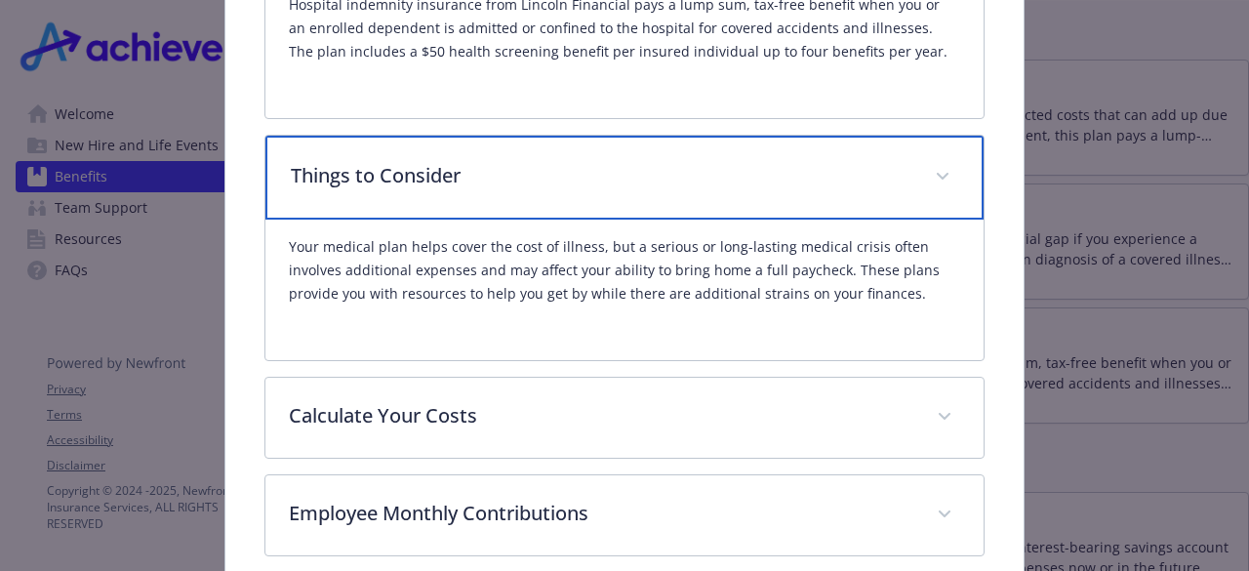
scroll to position [811, 0]
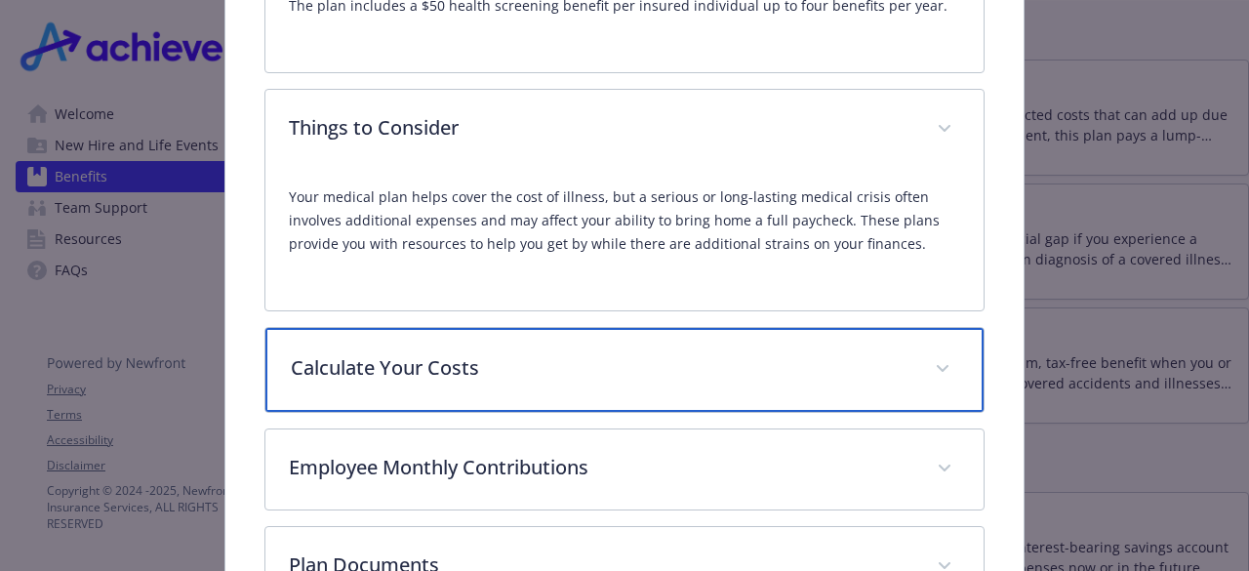
click at [753, 360] on p "Calculate Your Costs" at bounding box center [601, 367] width 620 height 29
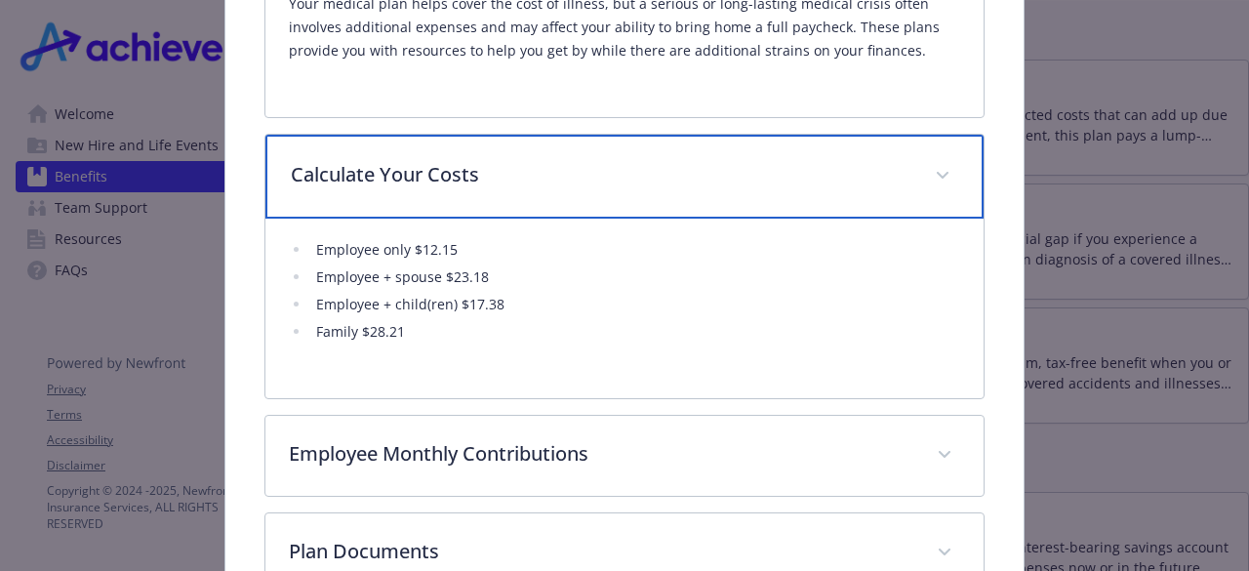
scroll to position [1005, 0]
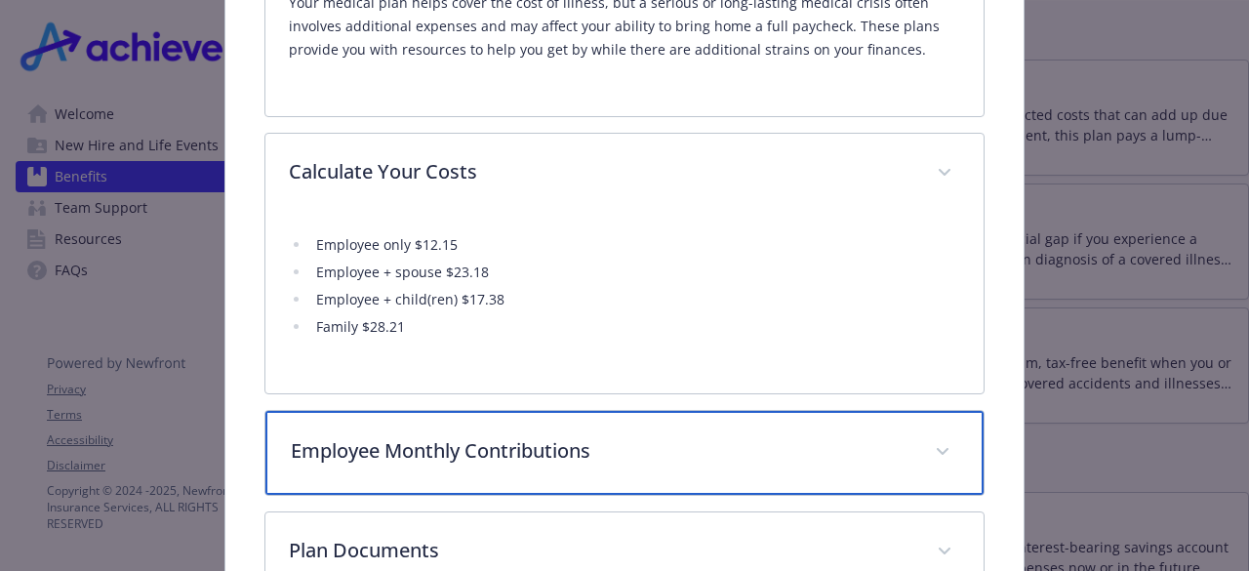
click at [693, 443] on p "Employee Monthly Contributions" at bounding box center [601, 450] width 620 height 29
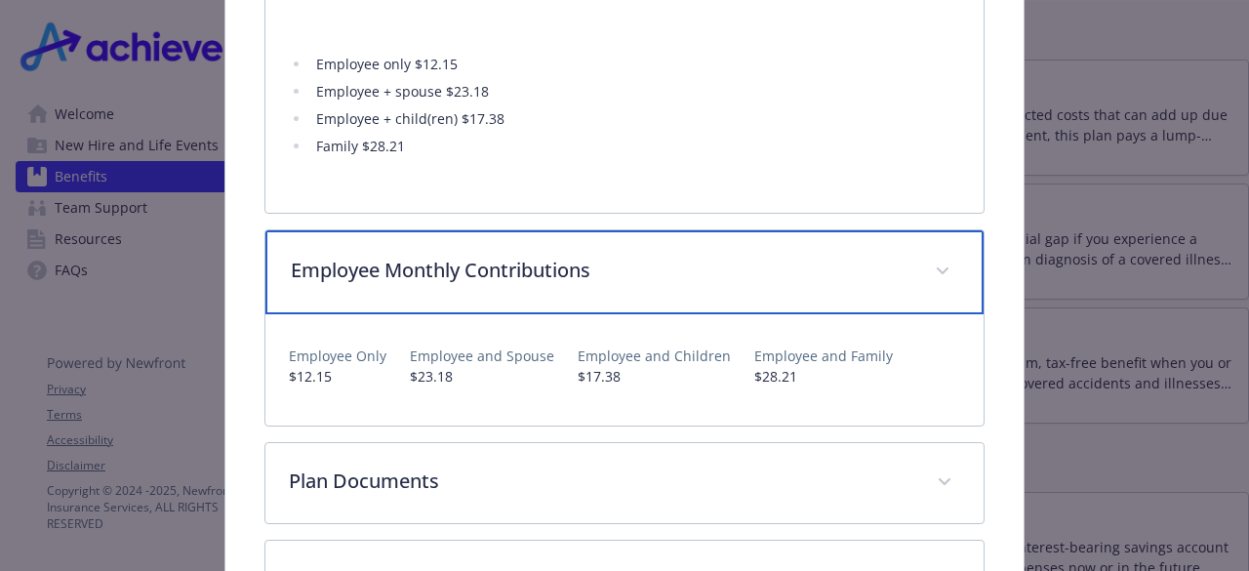
scroll to position [1190, 0]
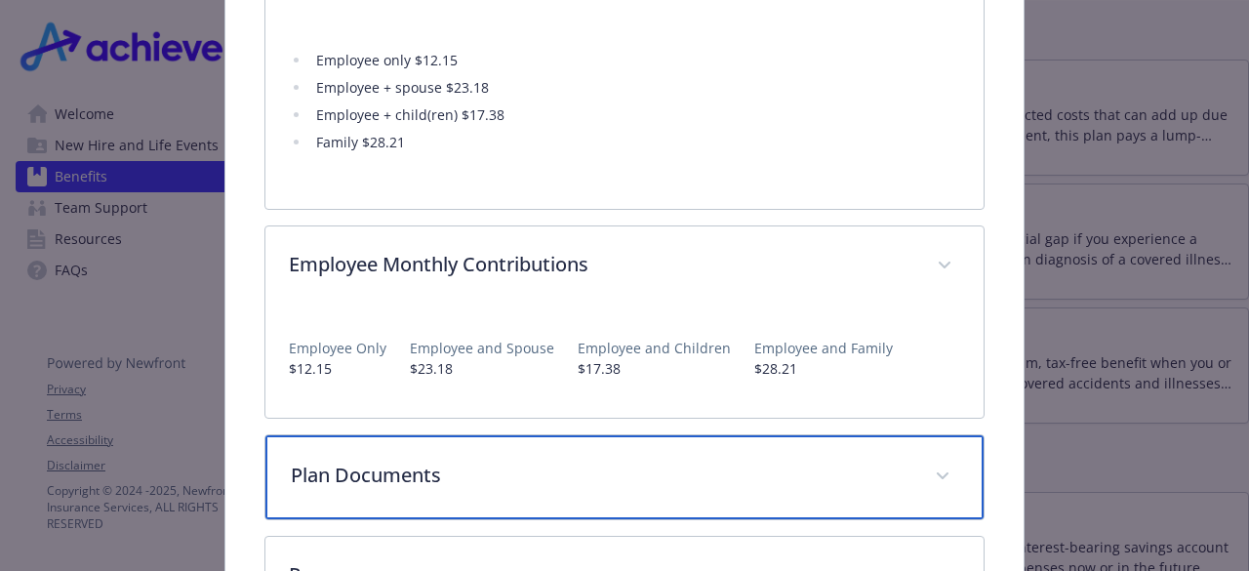
click at [701, 464] on p "Plan Documents" at bounding box center [601, 475] width 620 height 29
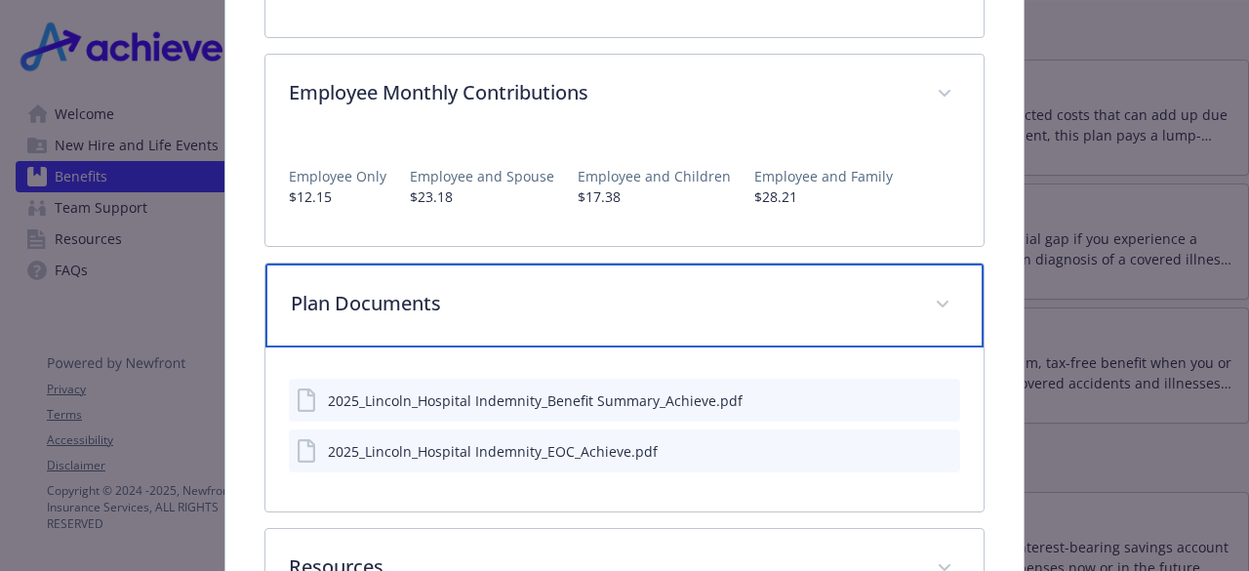
scroll to position [1362, 0]
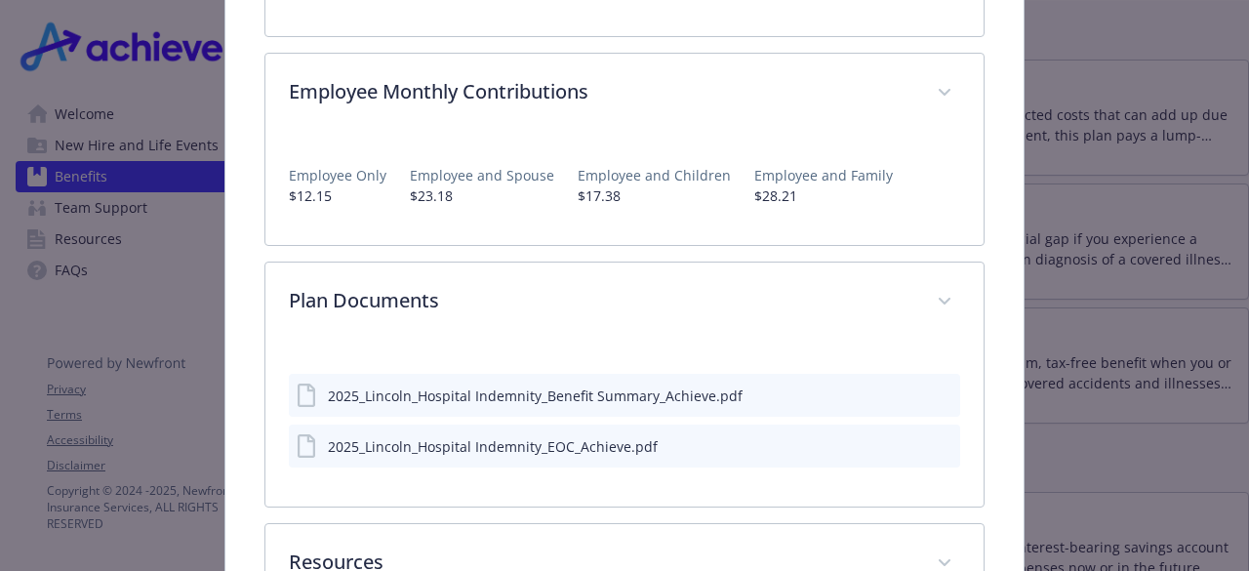
click at [537, 489] on div "2025_Lincoln_Hospital Indemnity_Benefit Summary_Achieve.pdf 2025_Lincoln_Hospit…" at bounding box center [623, 425] width 717 height 164
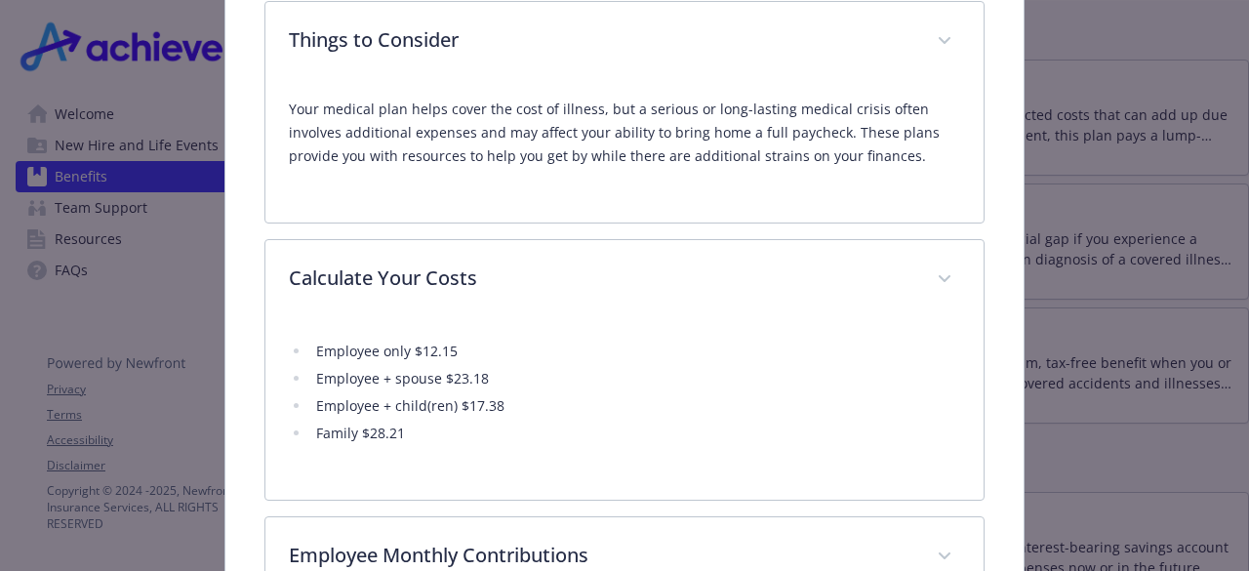
scroll to position [902, 0]
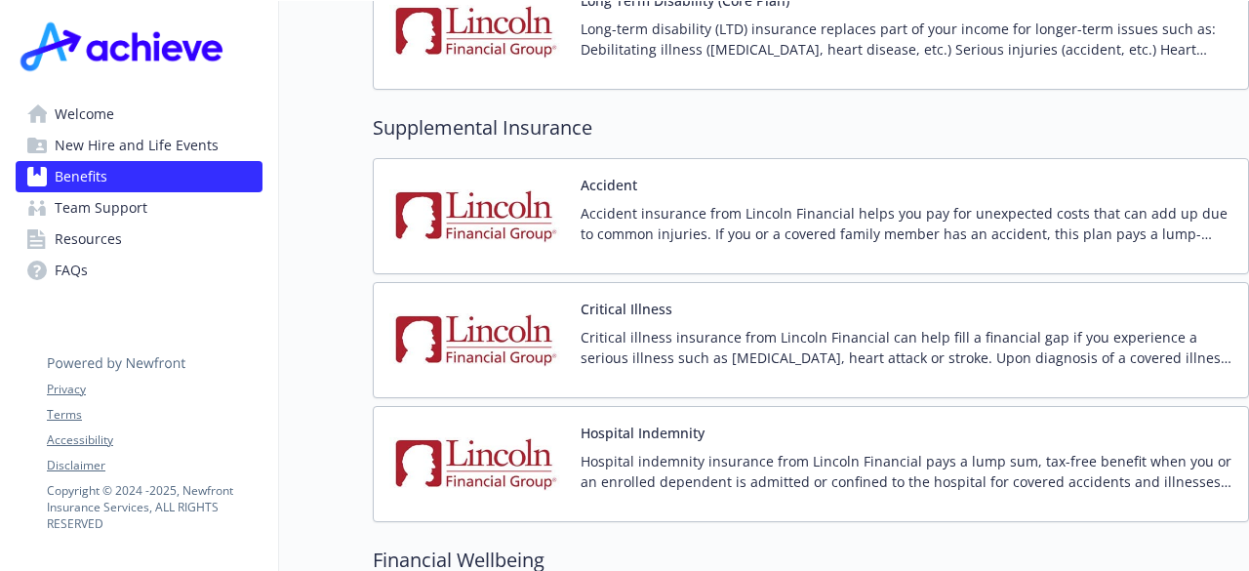
scroll to position [2240, 15]
click at [720, 424] on div "Hospital [GEOGRAPHIC_DATA] indemnity insurance from Lincoln Financial pays a lu…" at bounding box center [907, 465] width 652 height 83
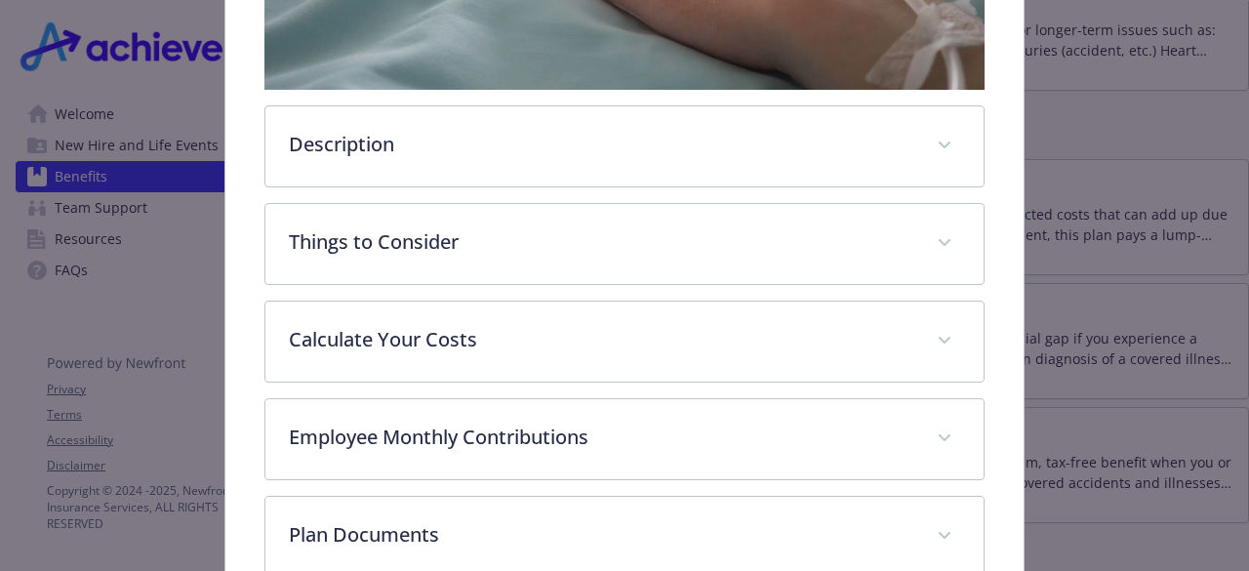
scroll to position [557, 0]
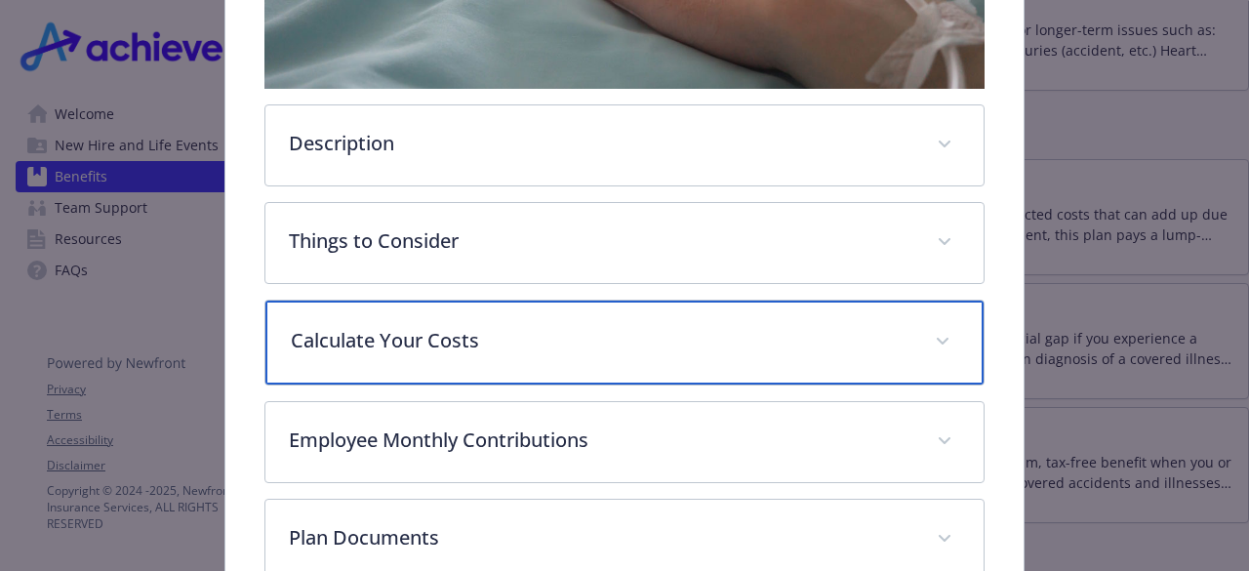
click at [613, 314] on div "Calculate Your Costs" at bounding box center [623, 343] width 717 height 84
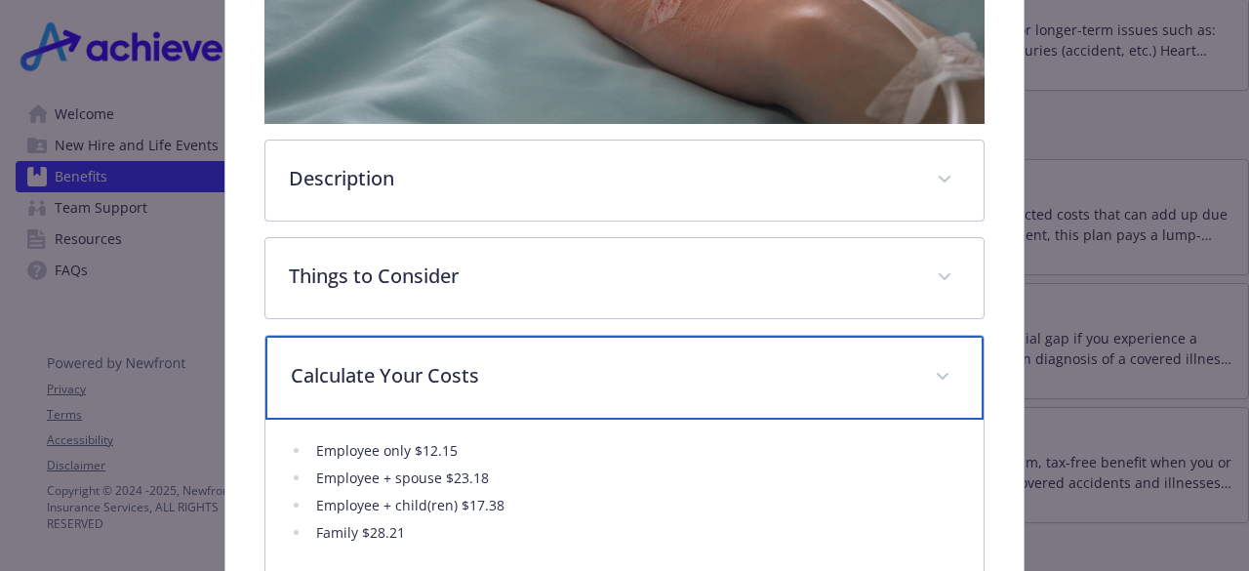
scroll to position [520, 0]
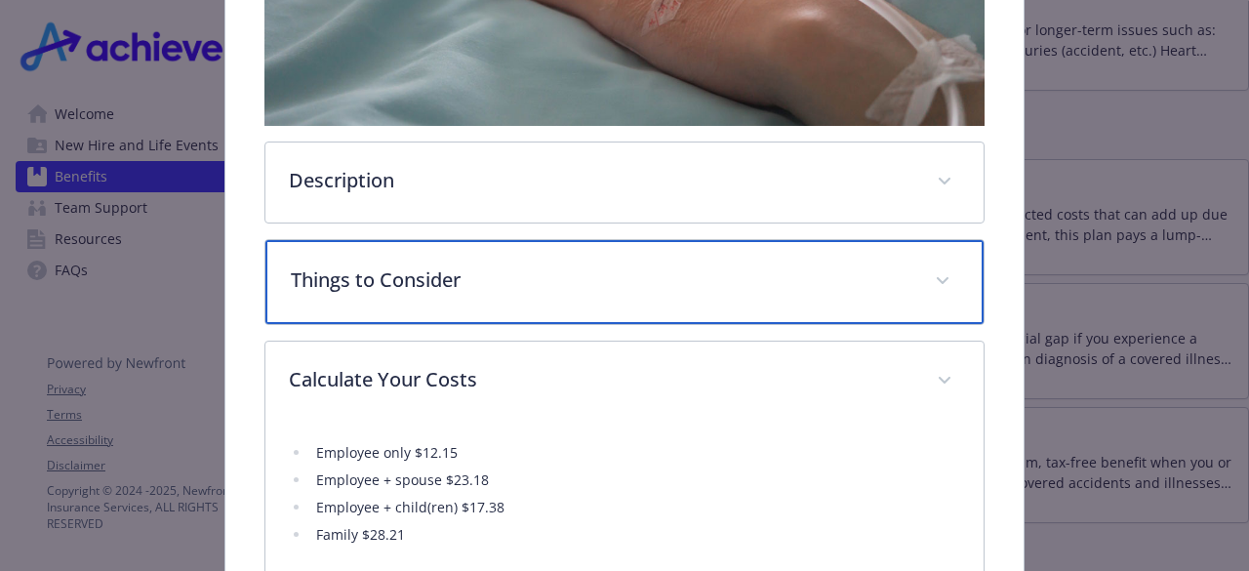
click at [621, 313] on div "Things to Consider" at bounding box center [623, 282] width 717 height 84
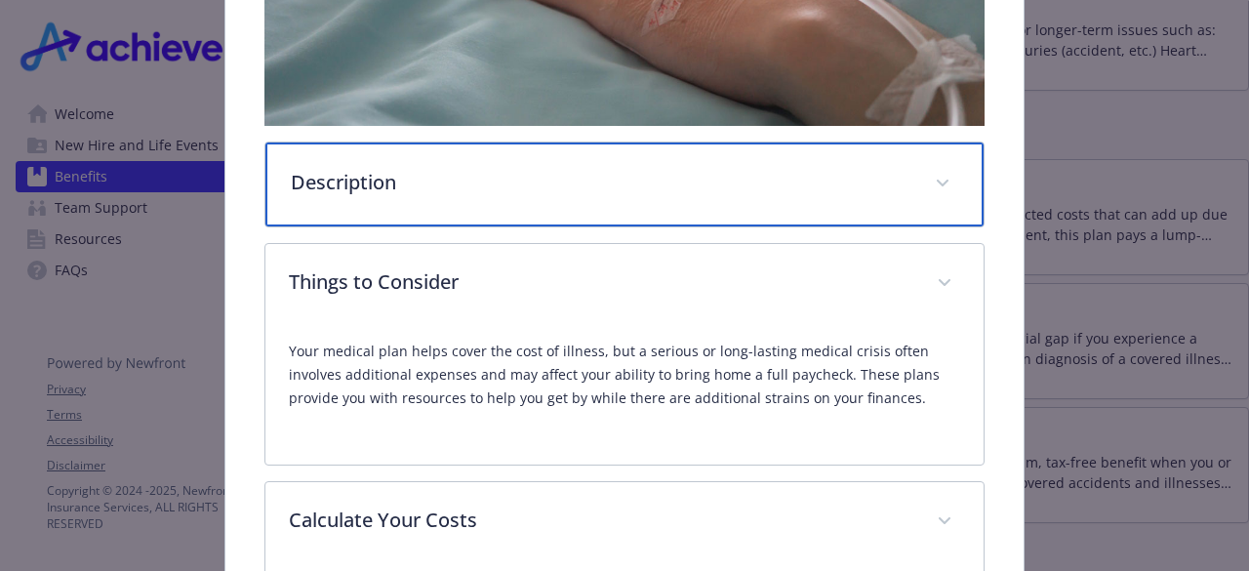
click at [625, 211] on div "Description" at bounding box center [623, 184] width 717 height 84
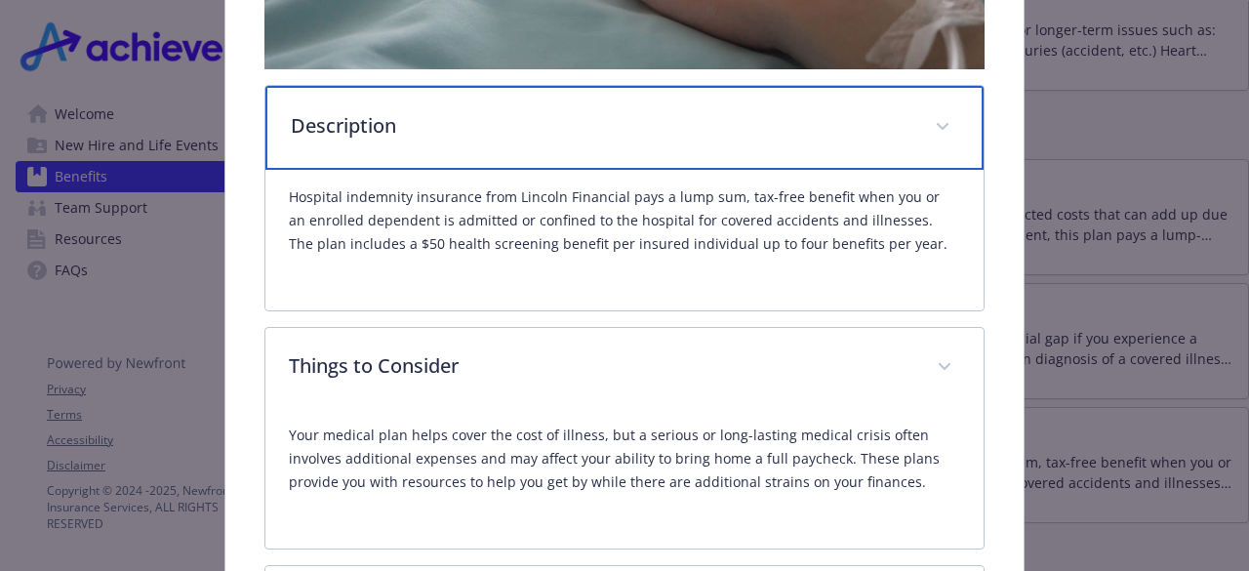
scroll to position [581, 0]
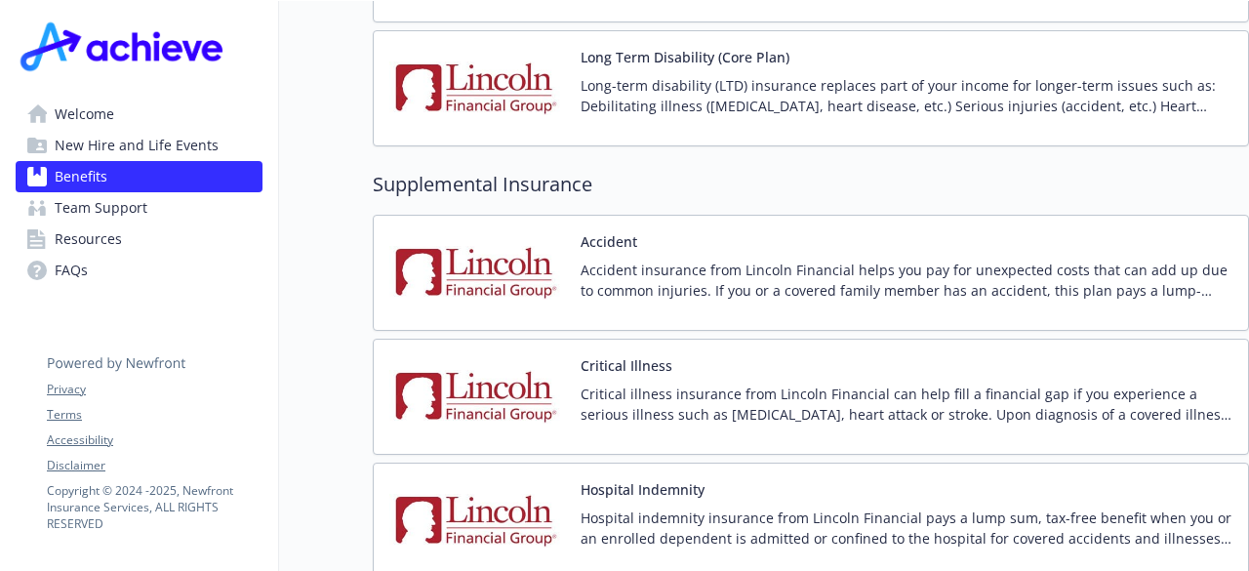
scroll to position [2182, 15]
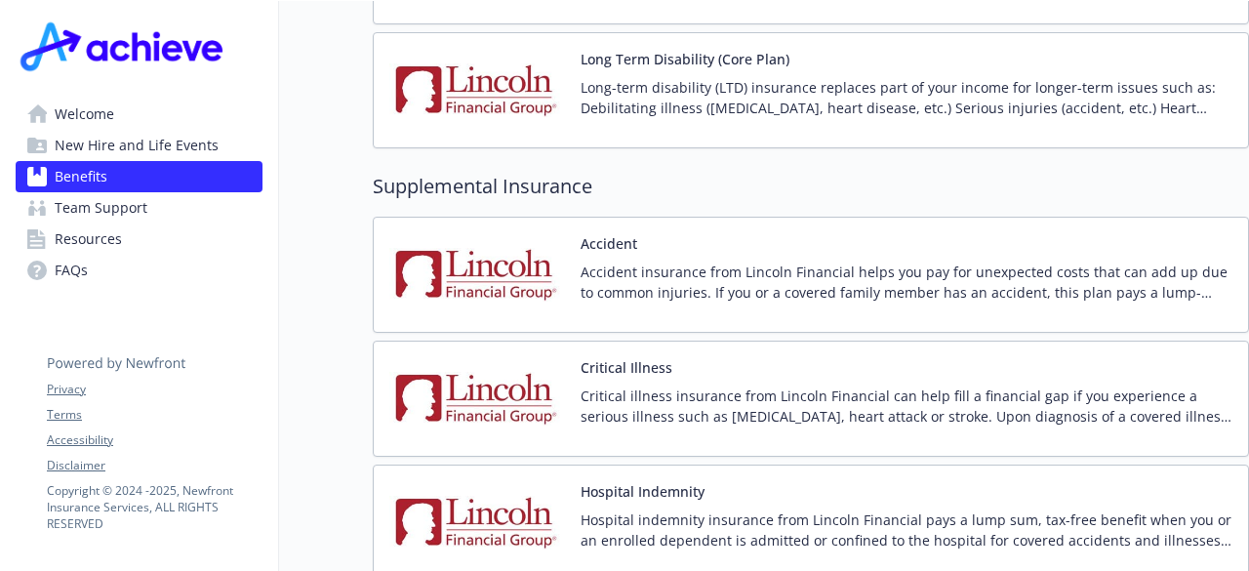
click at [916, 233] on div "Accident Accident insurance from Lincoln Financial helps you pay for unexpected…" at bounding box center [907, 274] width 652 height 83
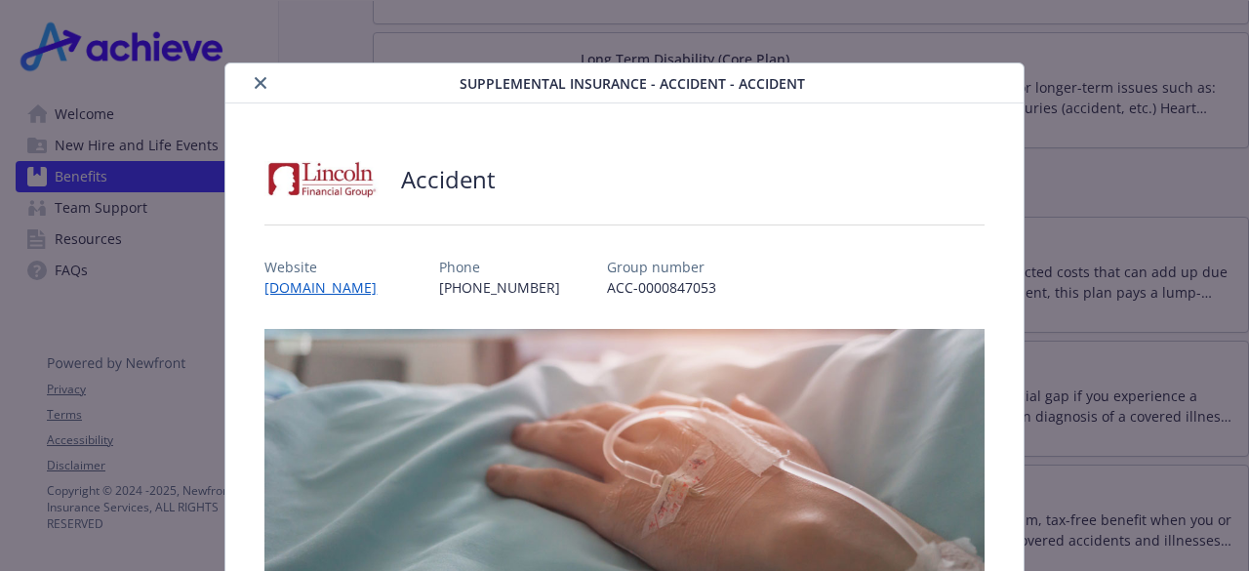
scroll to position [59, 0]
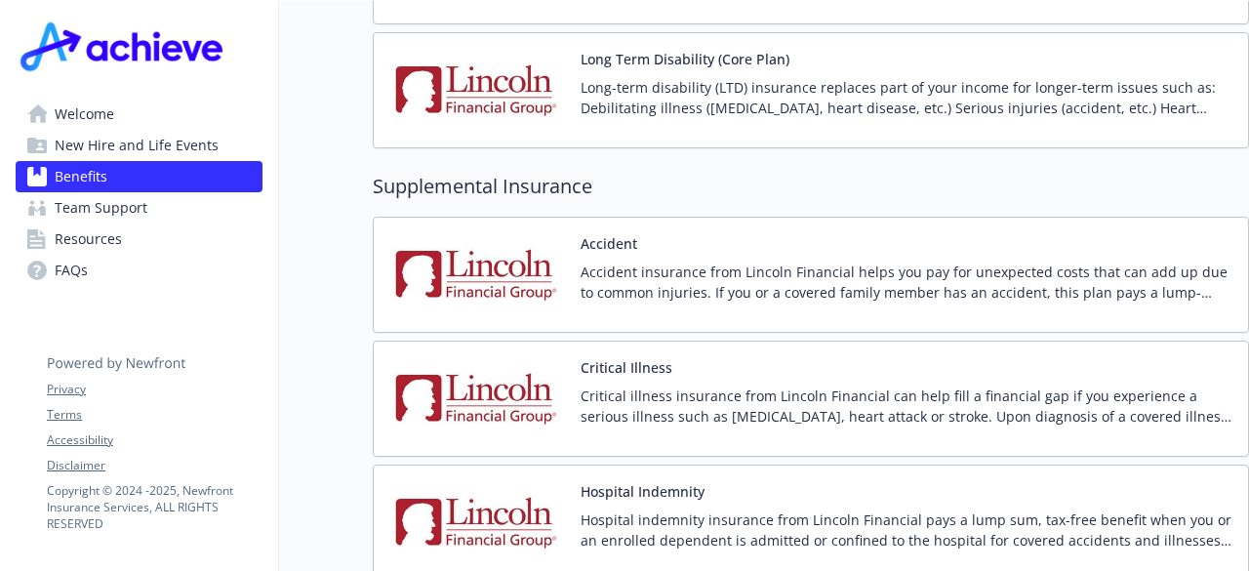
click at [1034, 397] on div "Critical illness insurance from Lincoln Financial can help fill a financial gap…" at bounding box center [907, 412] width 652 height 55
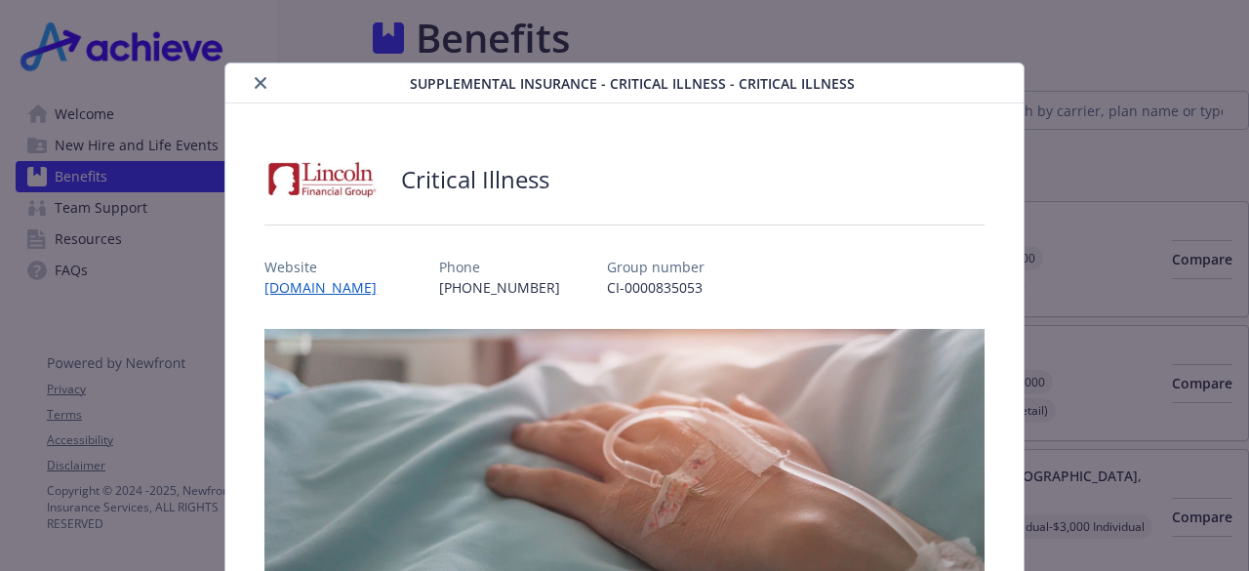
scroll to position [2182, 15]
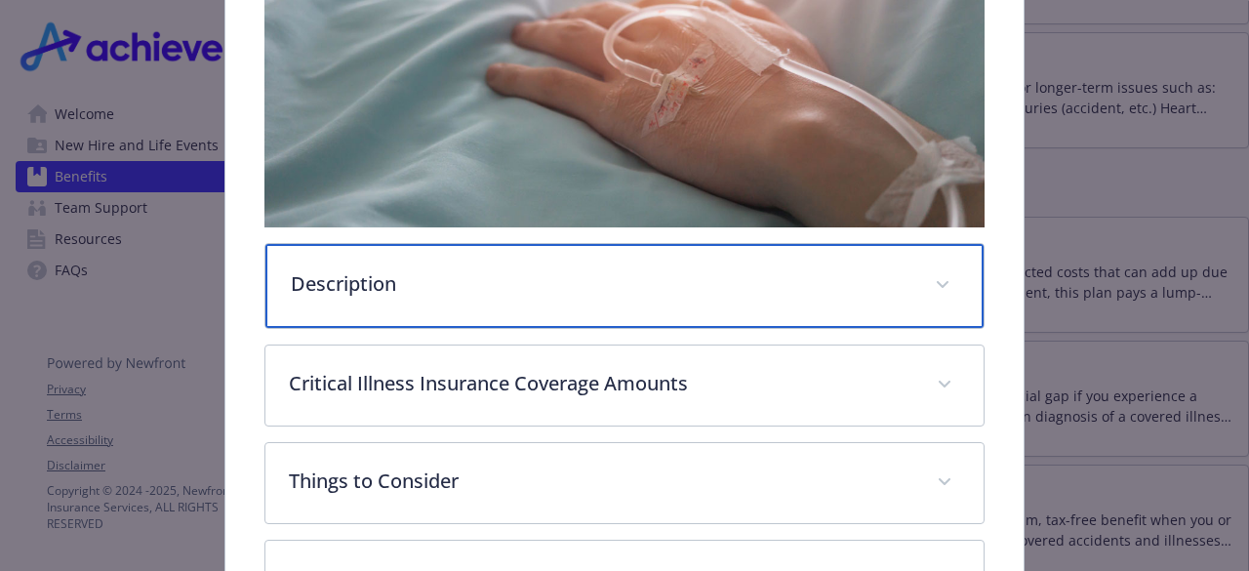
click at [683, 293] on div "Description" at bounding box center [623, 286] width 717 height 84
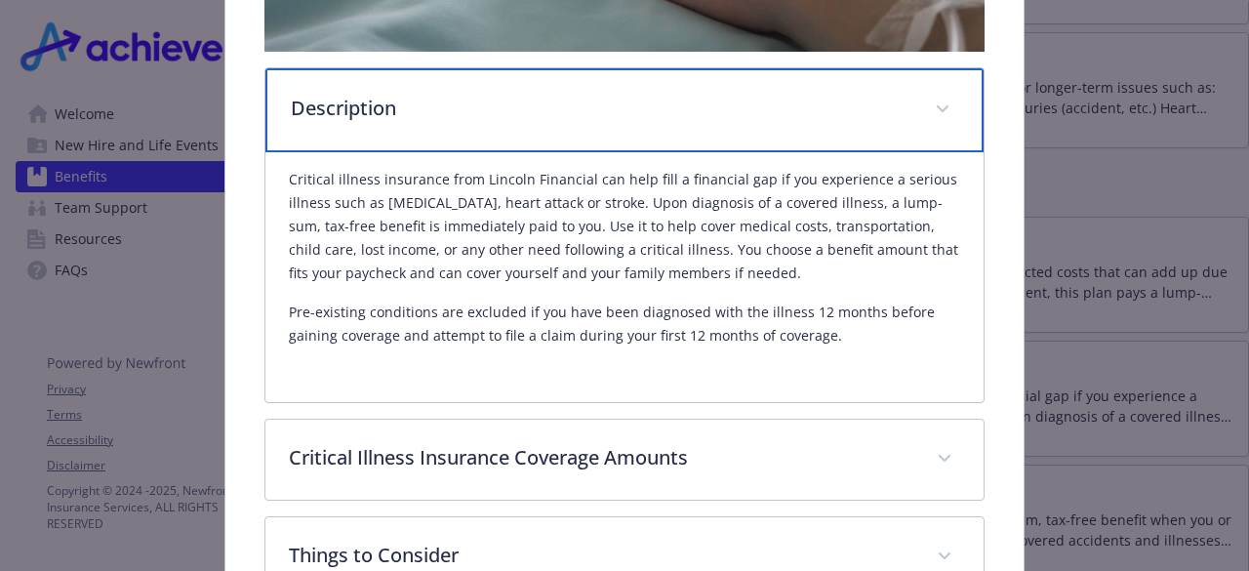
scroll to position [588, 0]
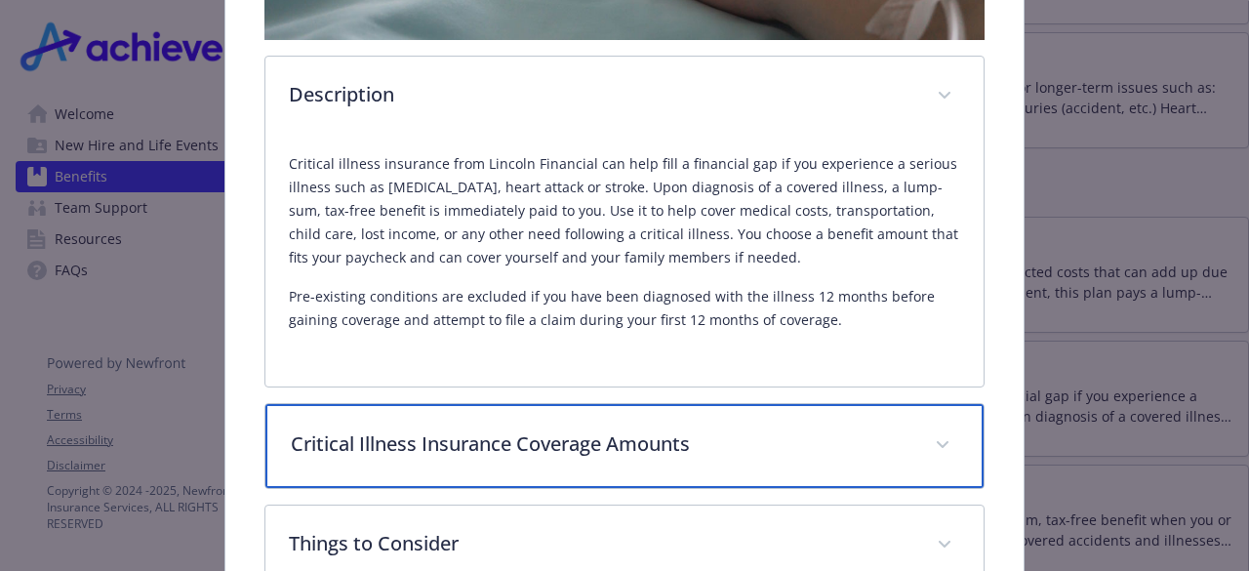
click at [695, 451] on p "Critical Illness Insurance Coverage Amounts" at bounding box center [601, 443] width 620 height 29
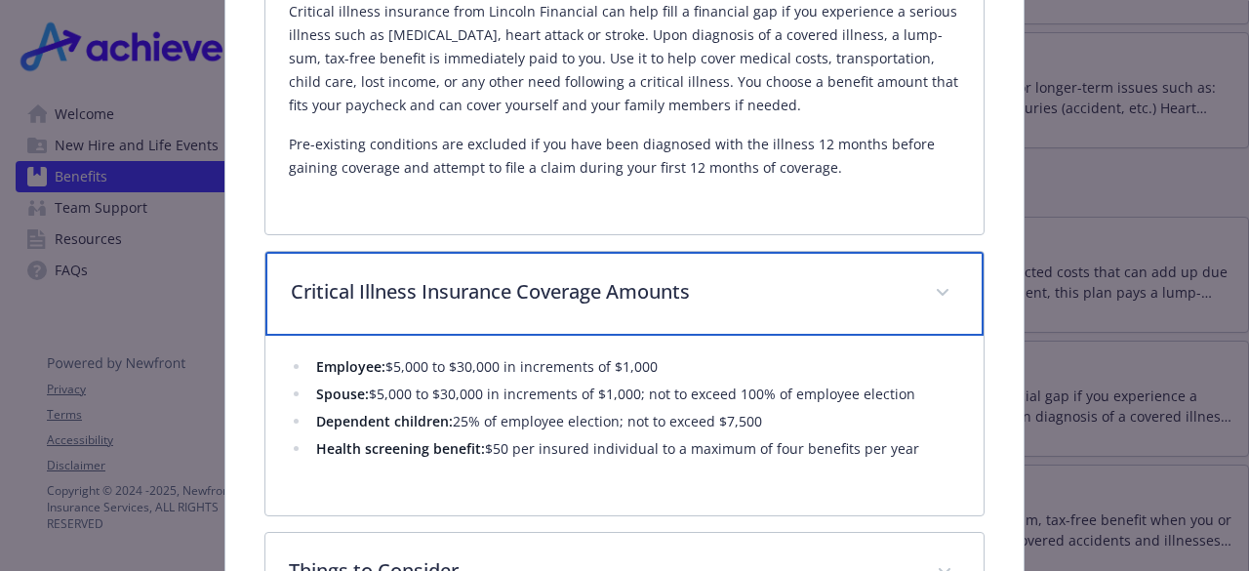
scroll to position [742, 0]
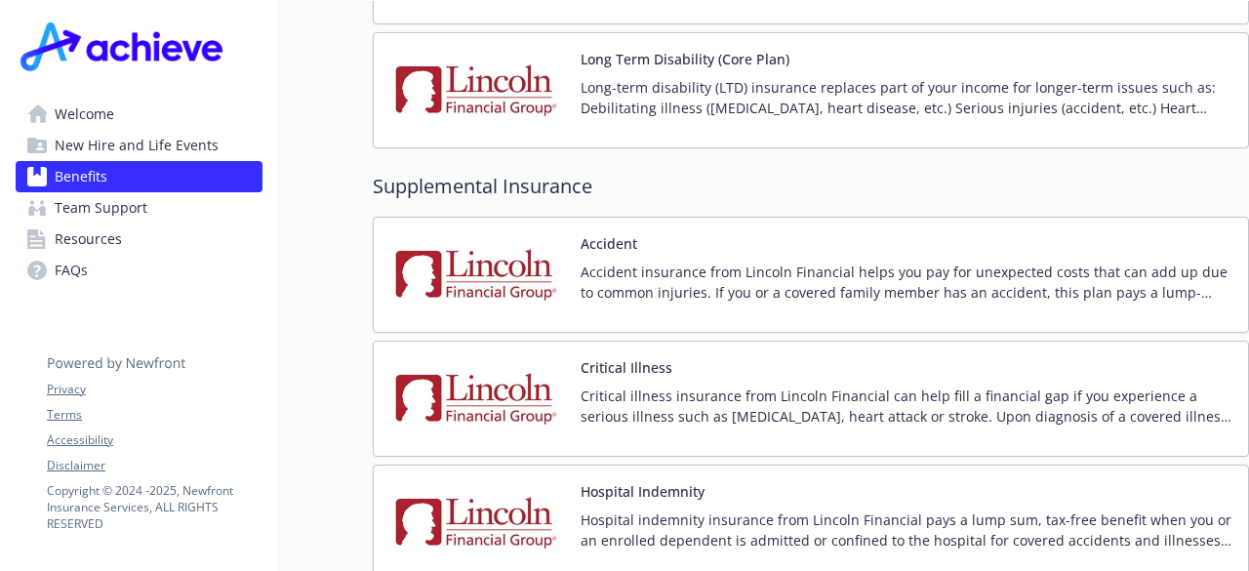
click at [898, 509] on p "Hospital indemnity insurance from Lincoln Financial pays a lump sum, tax-free b…" at bounding box center [907, 529] width 652 height 41
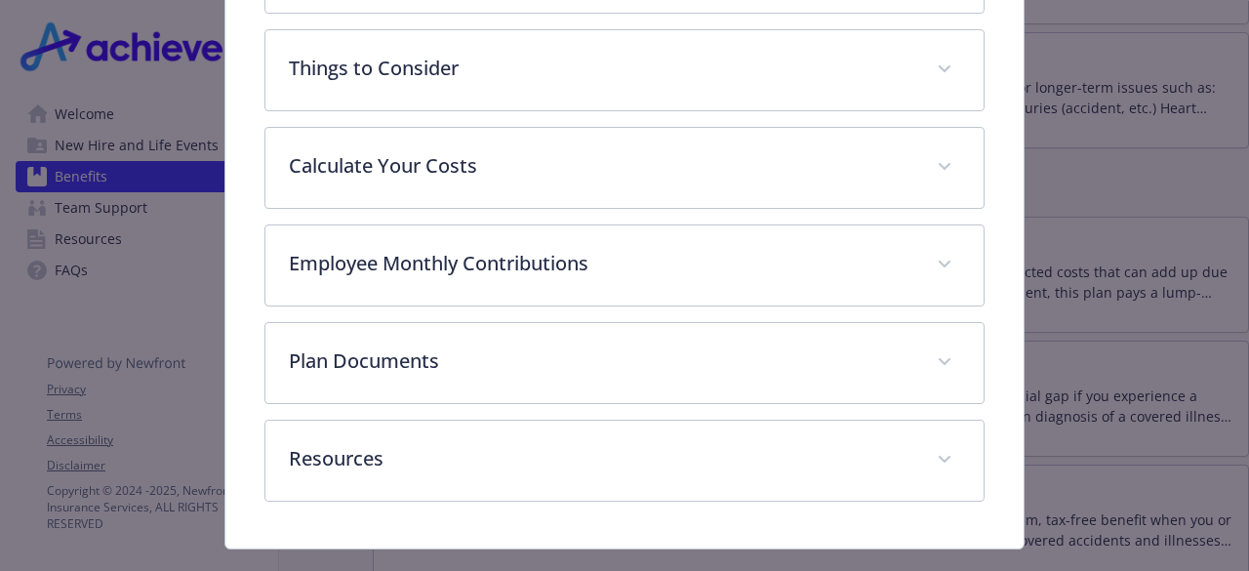
scroll to position [547, 0]
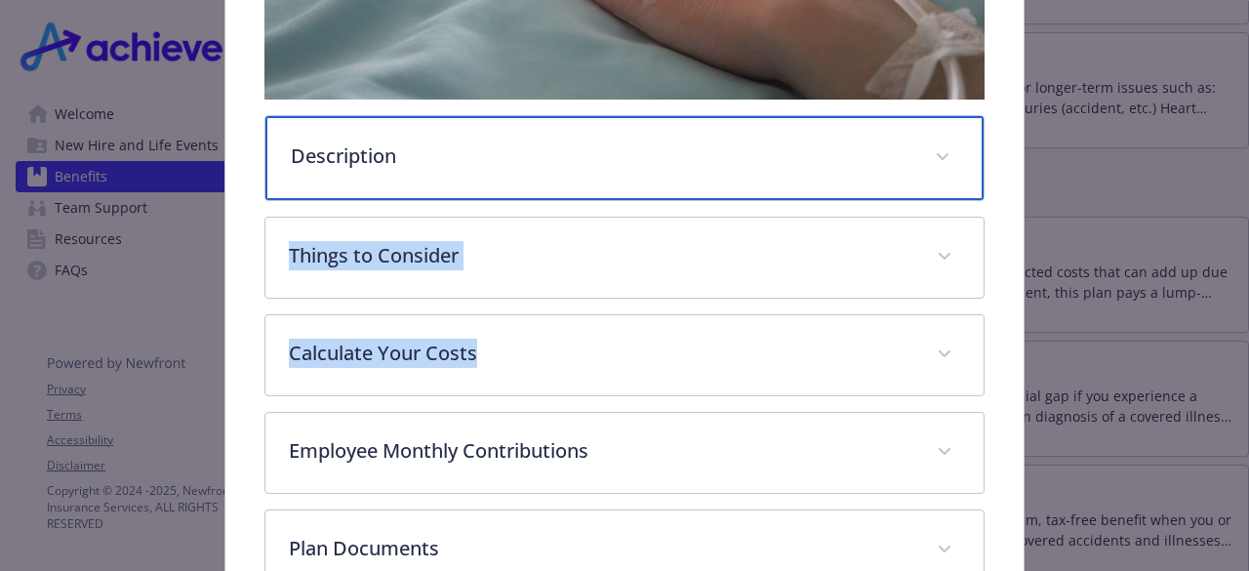
drag, startPoint x: 660, startPoint y: 147, endPoint x: 609, endPoint y: 335, distance: 194.1
click at [609, 335] on div "Description Hospital indemnity insurance from Lincoln Financial pays a lump sum…" at bounding box center [623, 244] width 719 height 889
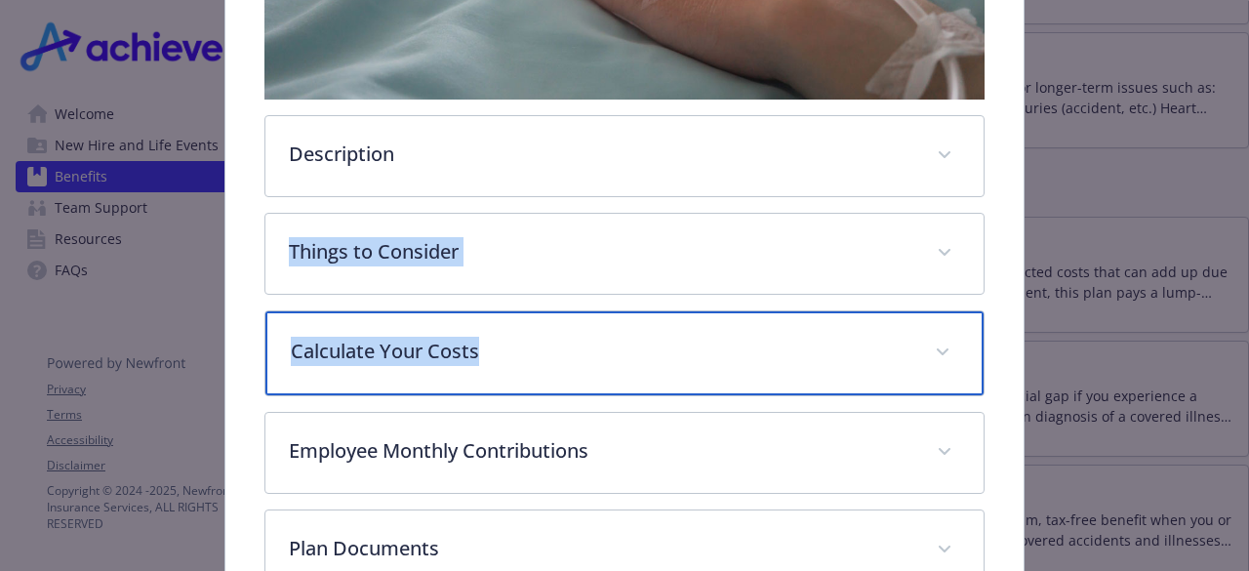
click at [609, 337] on p "Calculate Your Costs" at bounding box center [601, 351] width 620 height 29
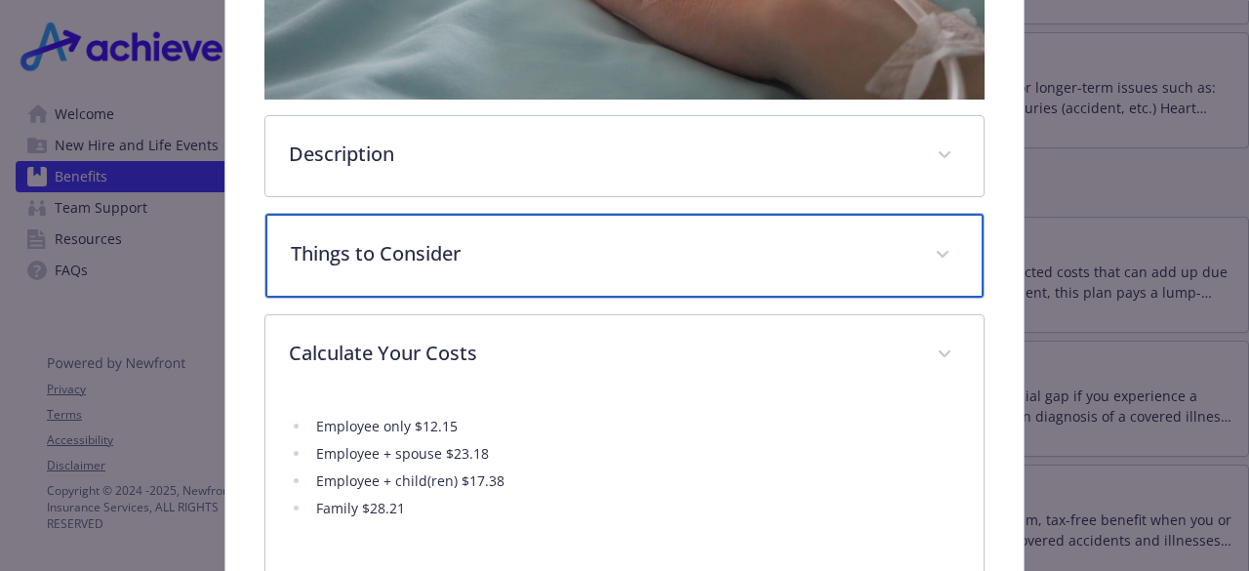
click at [560, 214] on div "Things to Consider" at bounding box center [623, 256] width 717 height 84
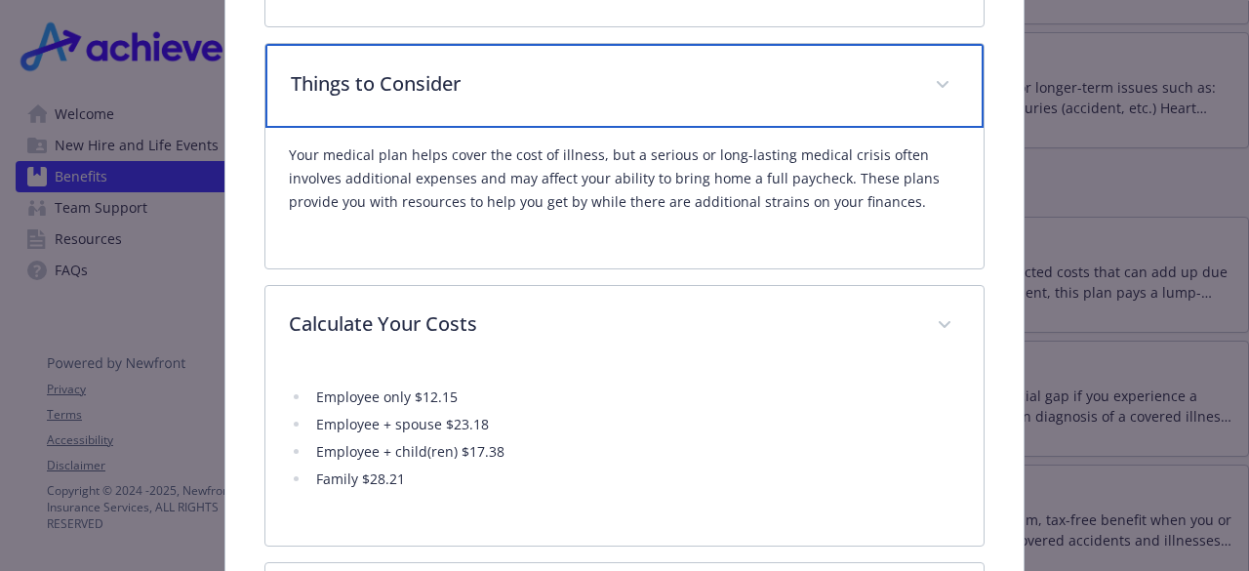
scroll to position [724, 0]
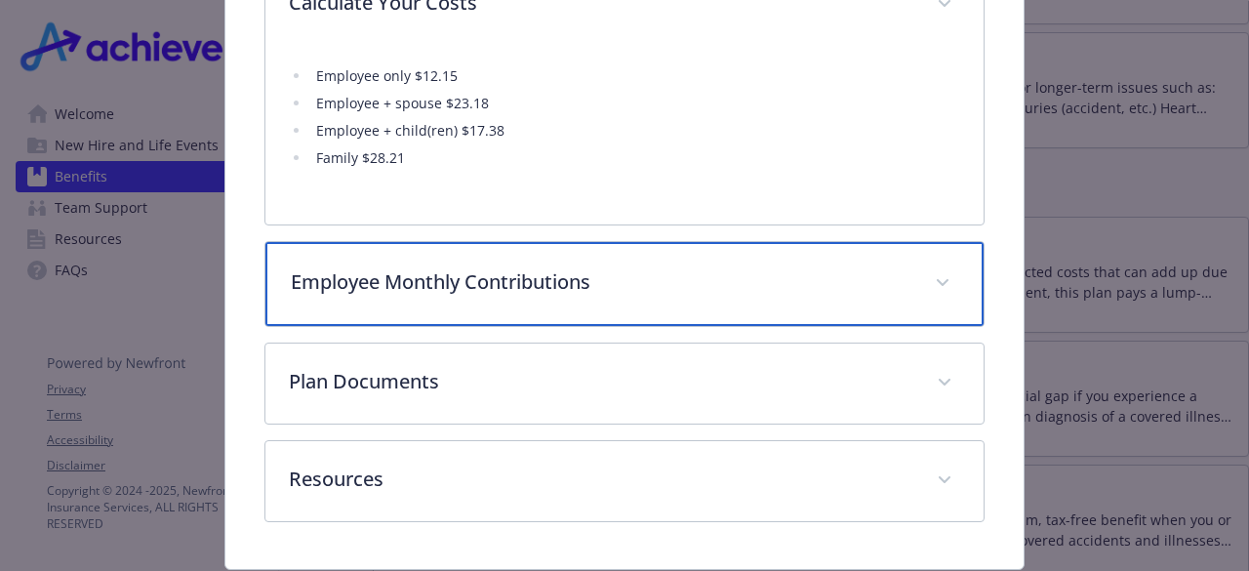
click at [652, 267] on p "Employee Monthly Contributions" at bounding box center [601, 281] width 620 height 29
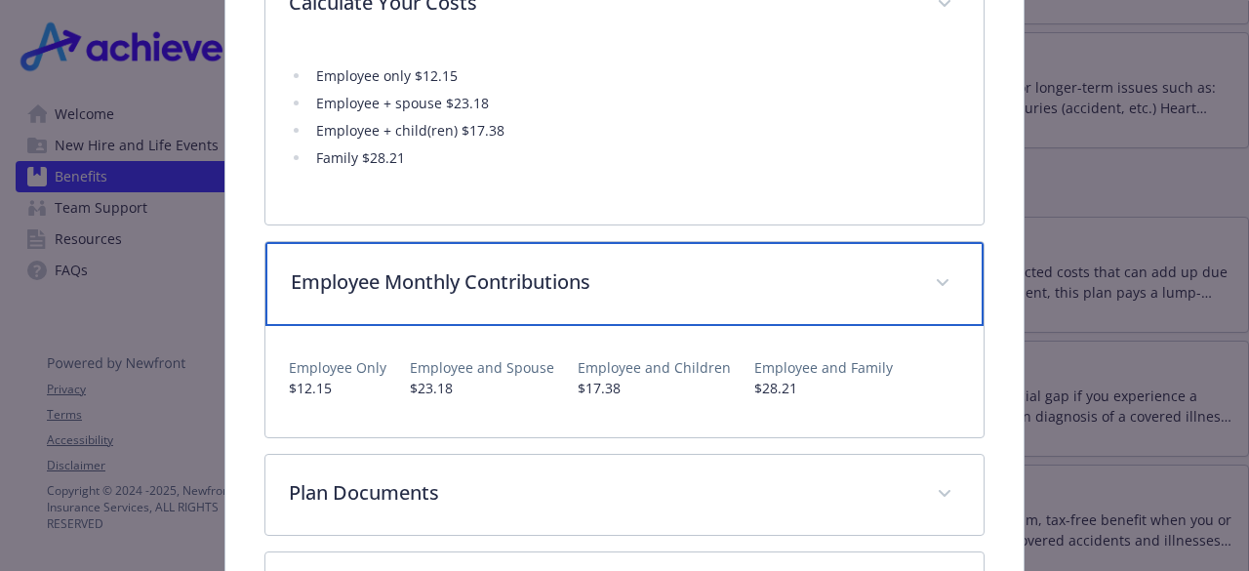
scroll to position [508, 0]
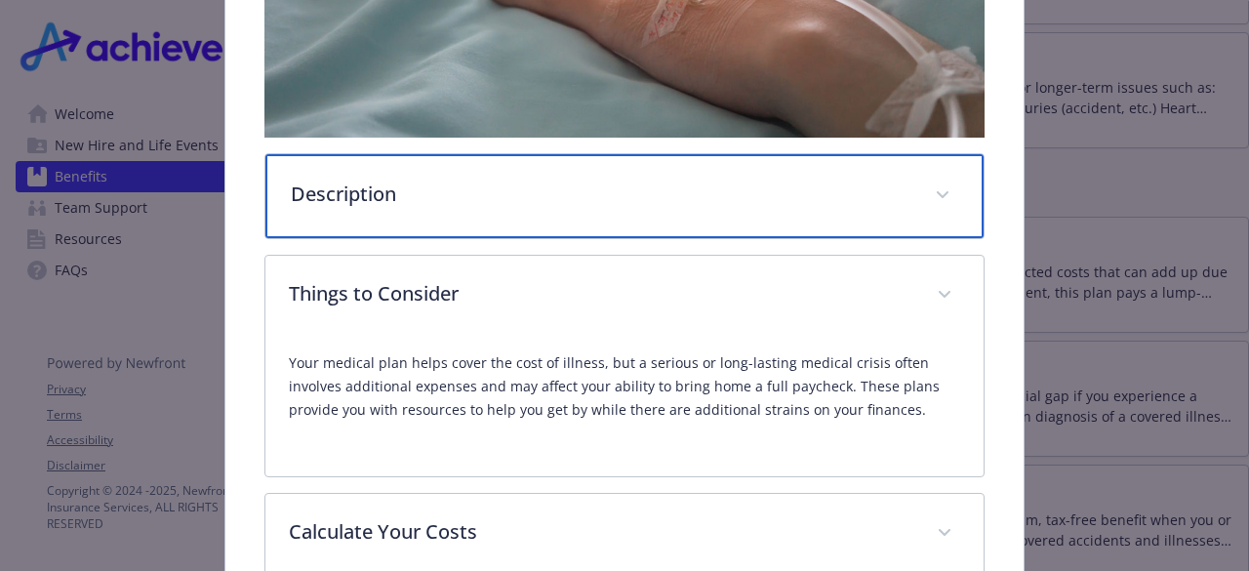
click at [601, 190] on p "Description" at bounding box center [601, 194] width 620 height 29
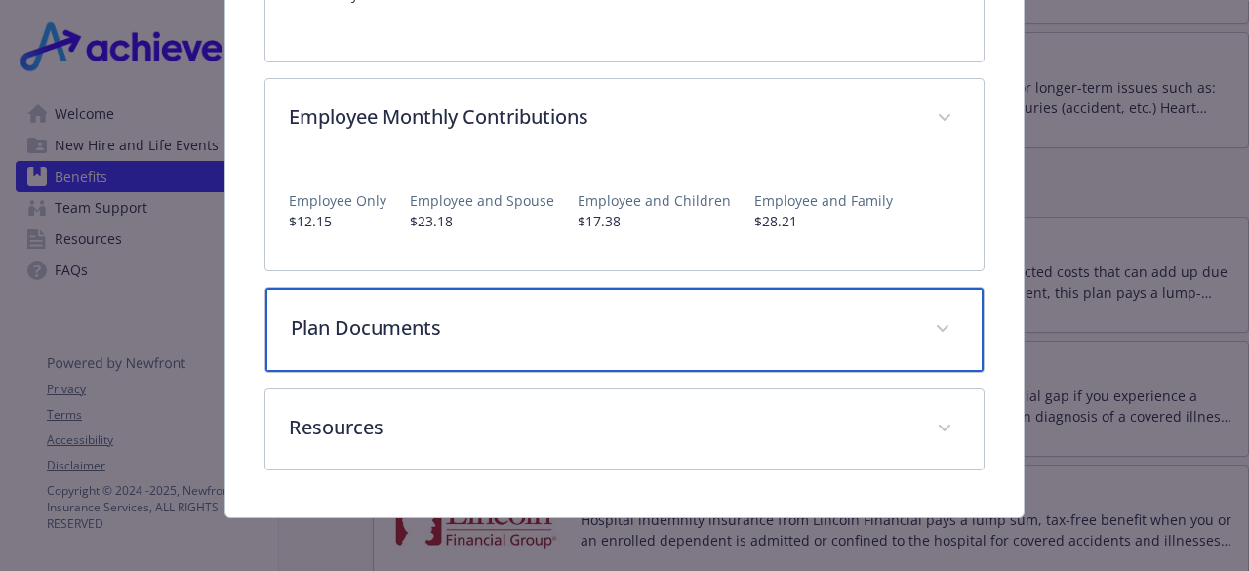
scroll to position [1333, 0]
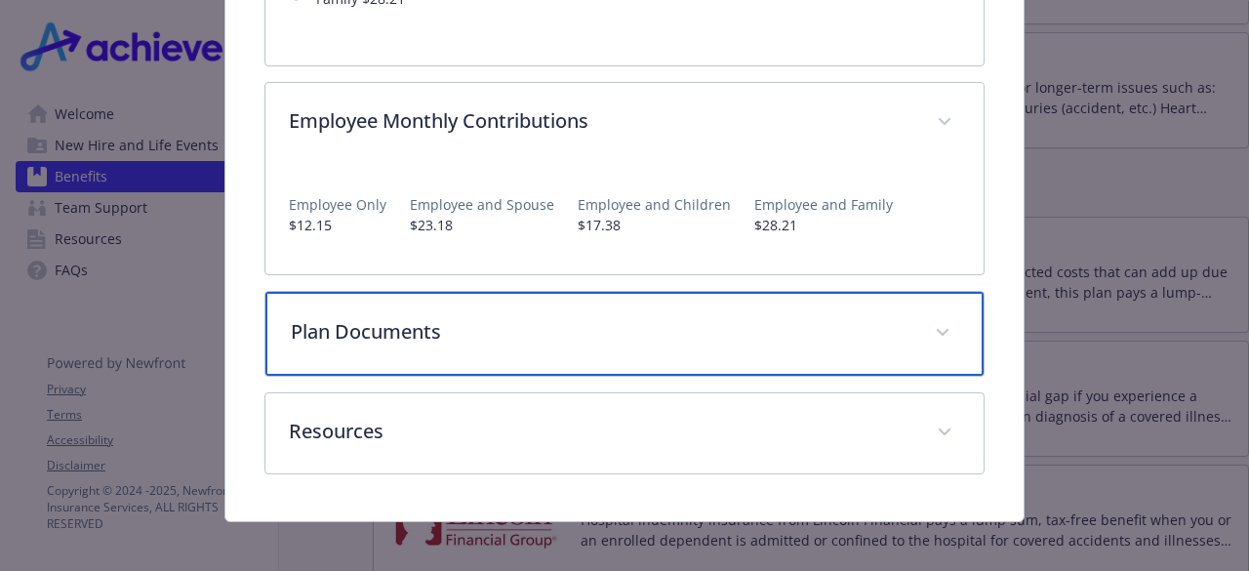
click at [616, 344] on div "Plan Documents" at bounding box center [623, 334] width 717 height 84
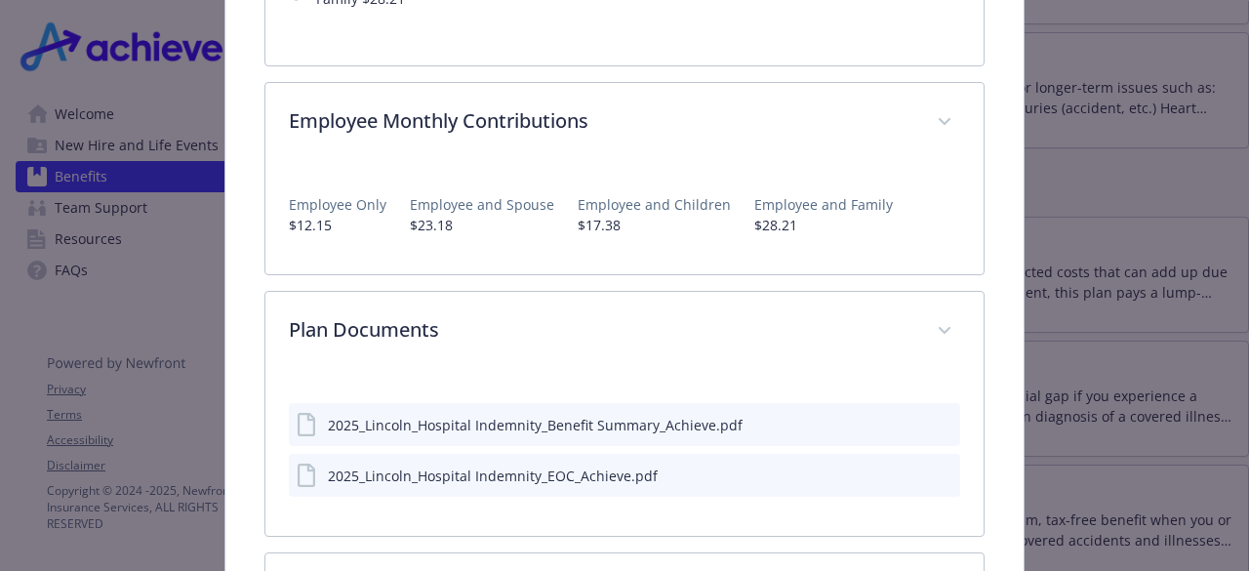
click at [596, 432] on div "2025_Lincoln_Hospital Indemnity_Benefit Summary_Achieve.pdf" at bounding box center [624, 424] width 670 height 43
click at [611, 426] on div "2025_Lincoln_Hospital Indemnity_Benefit Summary_Achieve.pdf" at bounding box center [535, 425] width 415 height 20
click at [902, 420] on icon "download file" at bounding box center [910, 424] width 16 height 16
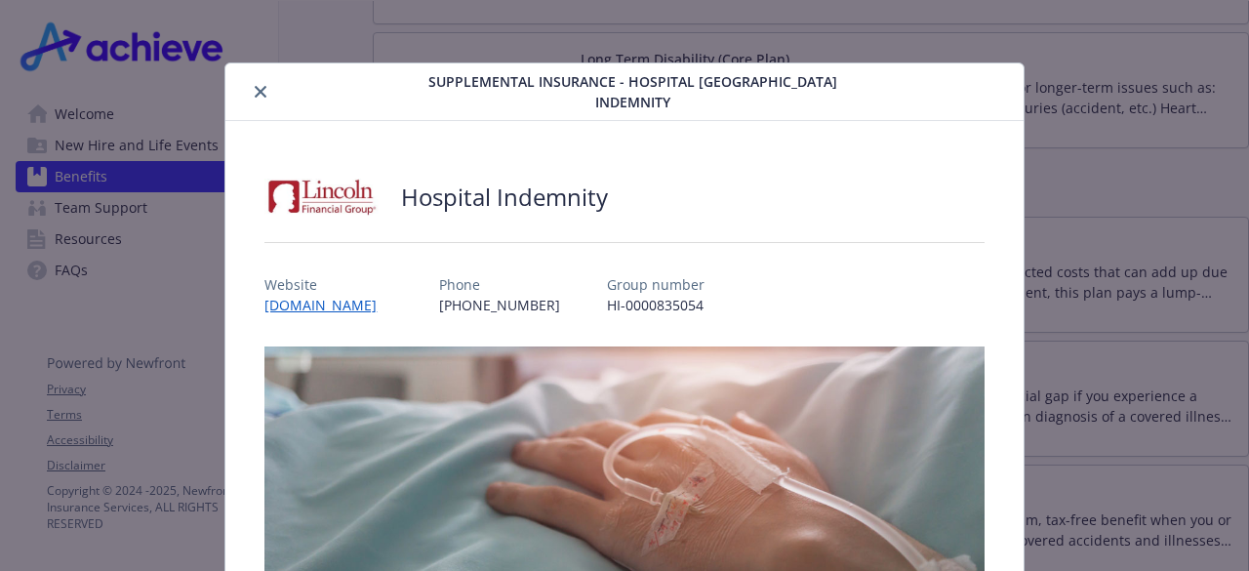
scroll to position [59, 0]
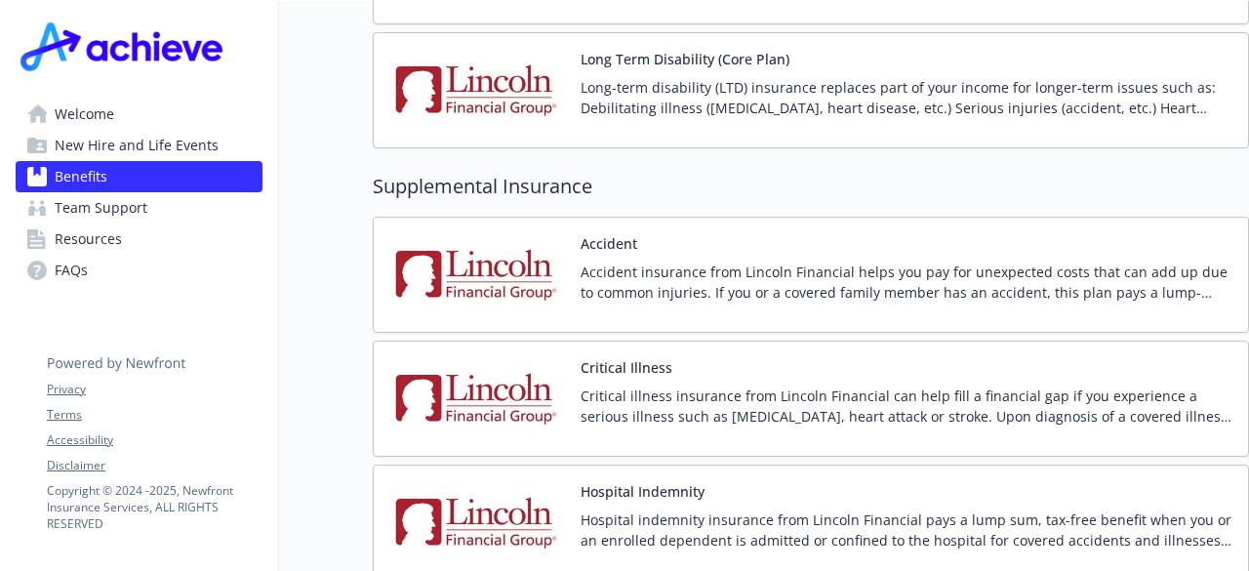
click at [1101, 264] on p "Accident insurance from Lincoln Financial helps you pay for unexpected costs th…" at bounding box center [907, 282] width 652 height 41
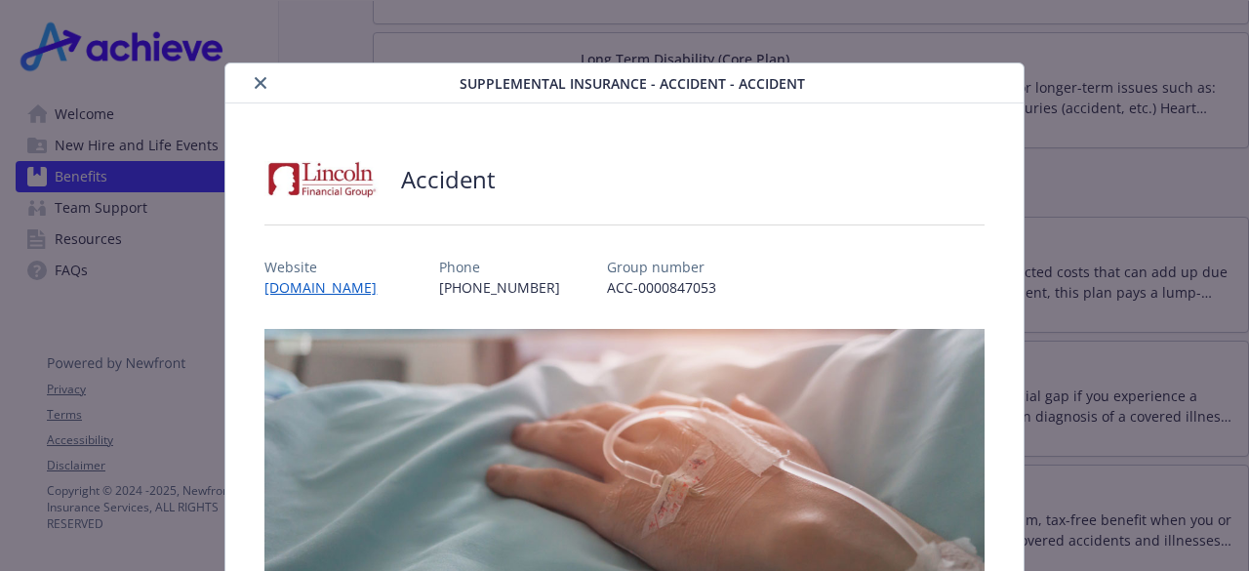
scroll to position [59, 0]
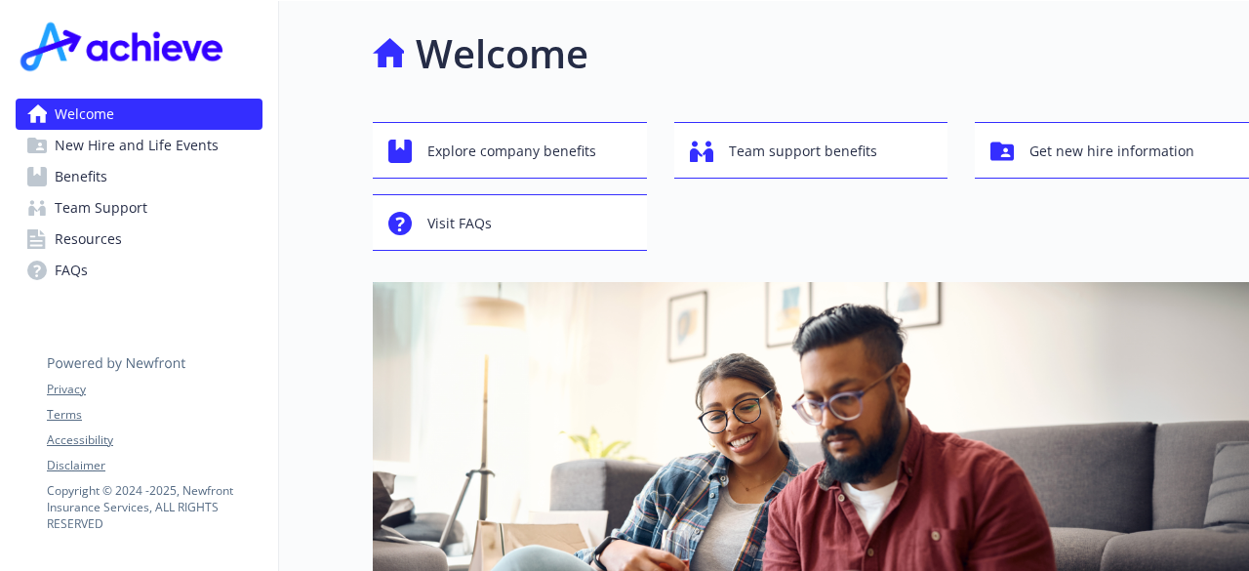
click at [59, 172] on span "Benefits" at bounding box center [81, 176] width 53 height 31
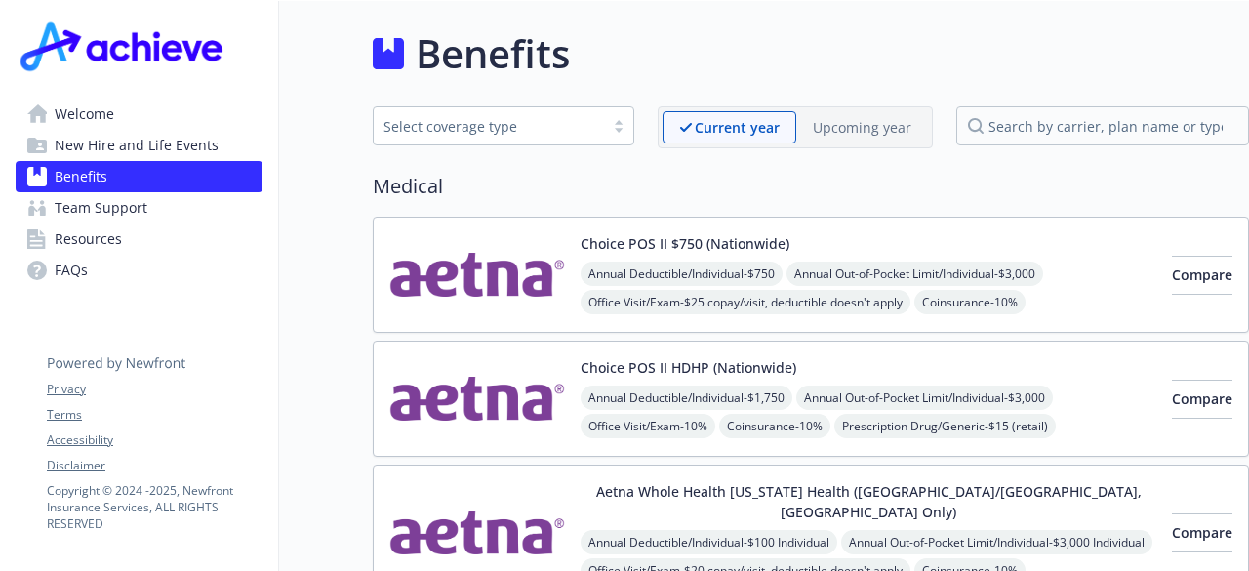
click at [588, 142] on div "Select coverage type" at bounding box center [504, 125] width 262 height 39
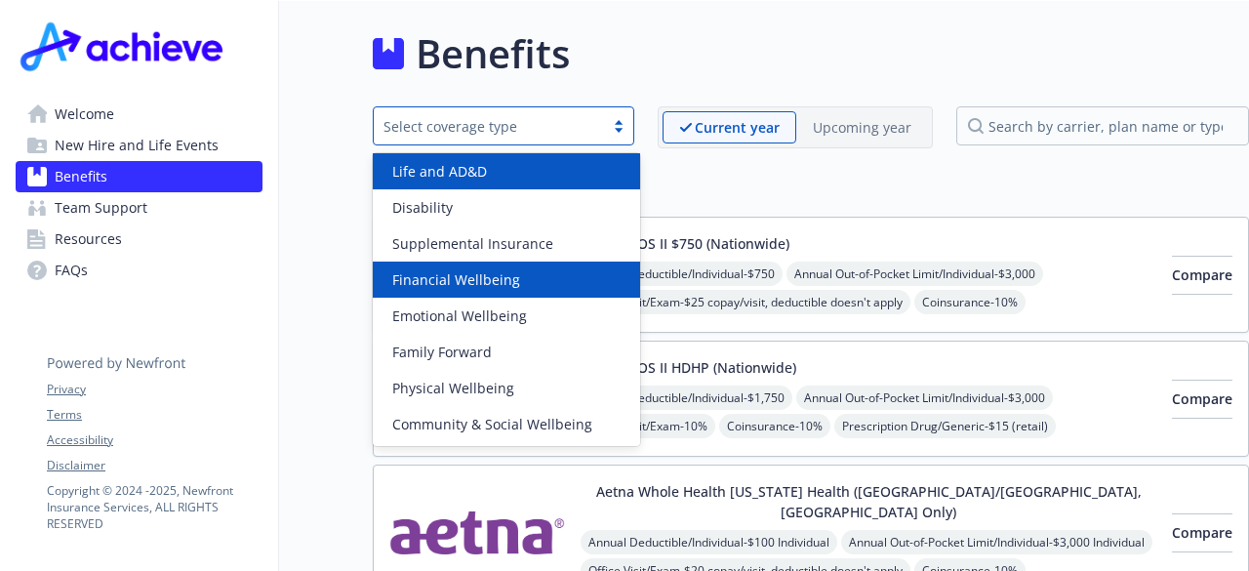
scroll to position [112, 0]
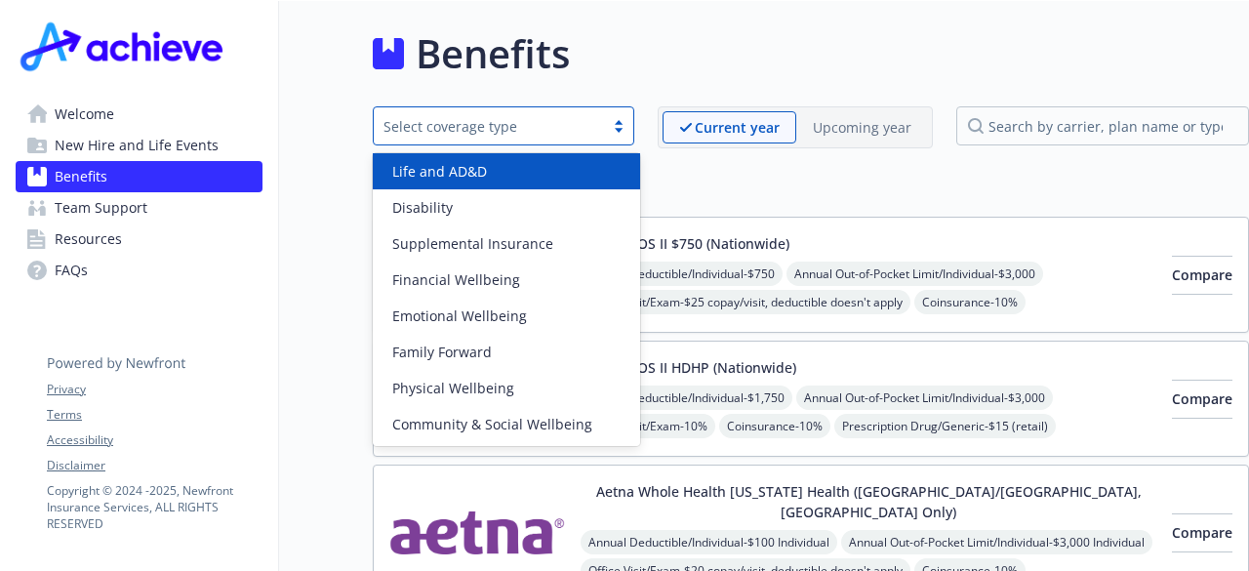
click at [646, 77] on div "Benefits" at bounding box center [811, 53] width 876 height 59
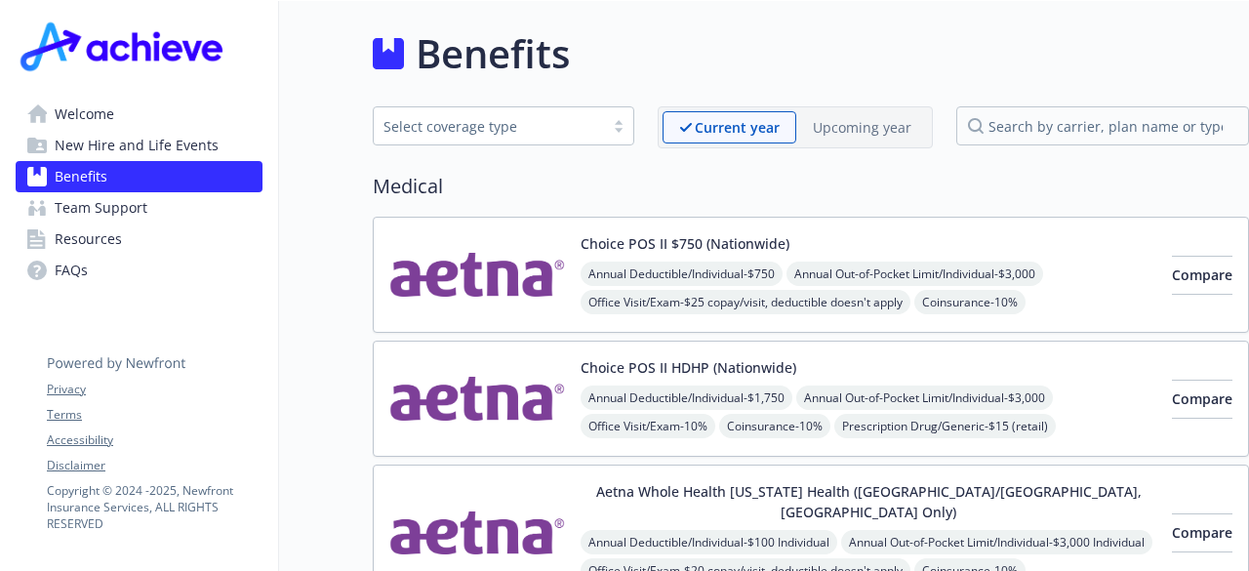
click at [131, 108] on link "Welcome" at bounding box center [139, 114] width 247 height 31
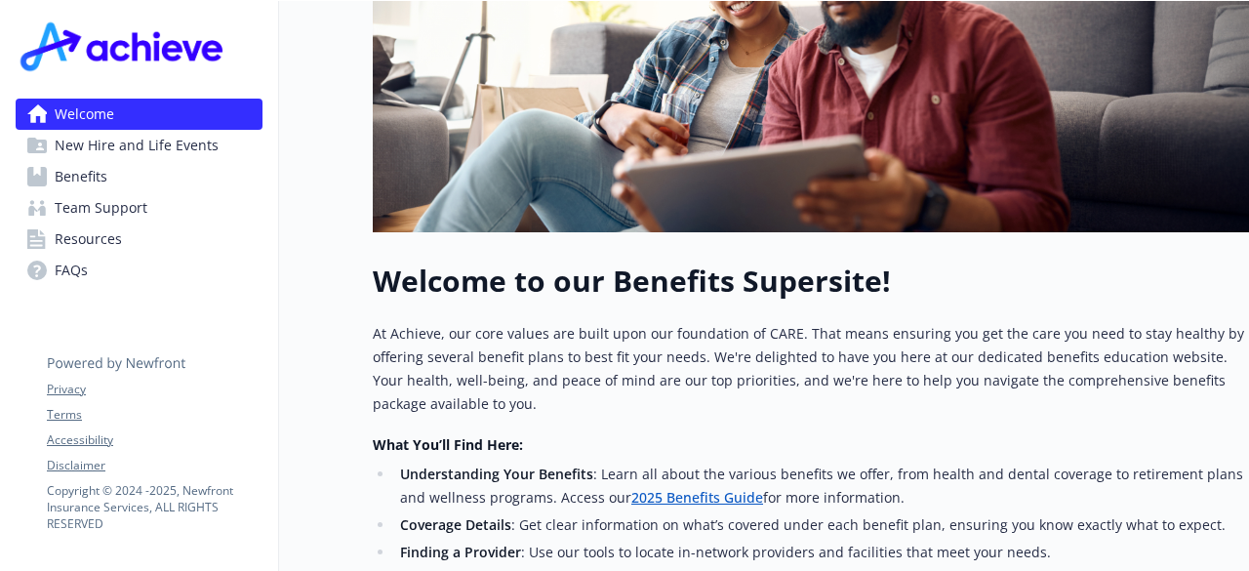
scroll to position [836, 0]
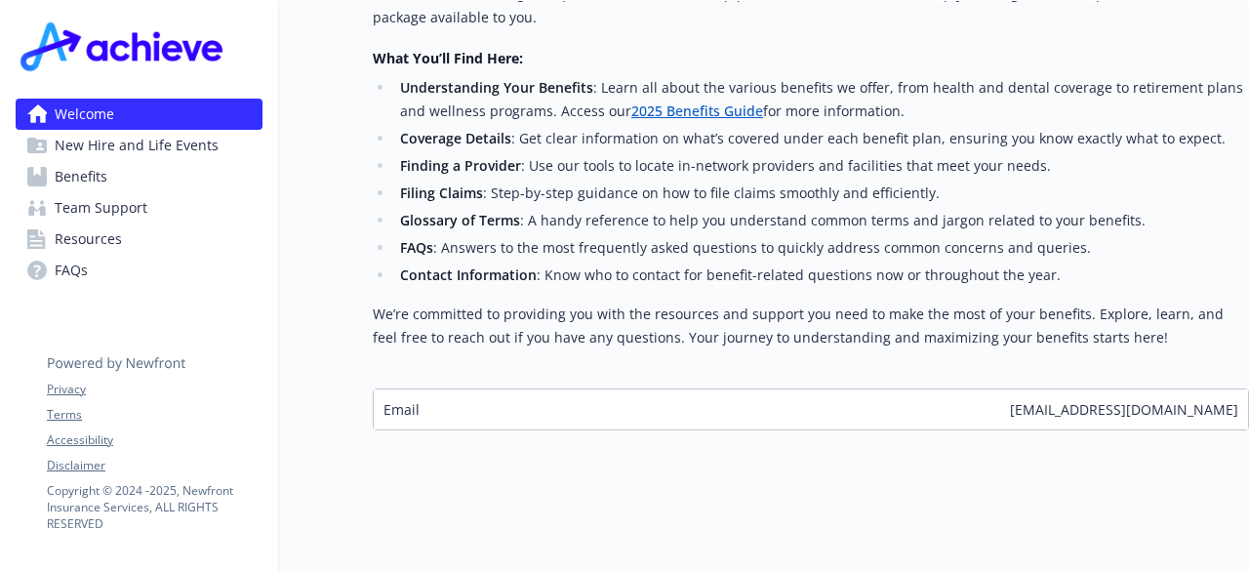
click at [664, 106] on link "2025 Benefits Guide" at bounding box center [697, 110] width 132 height 19
